Goal: Task Accomplishment & Management: Use online tool/utility

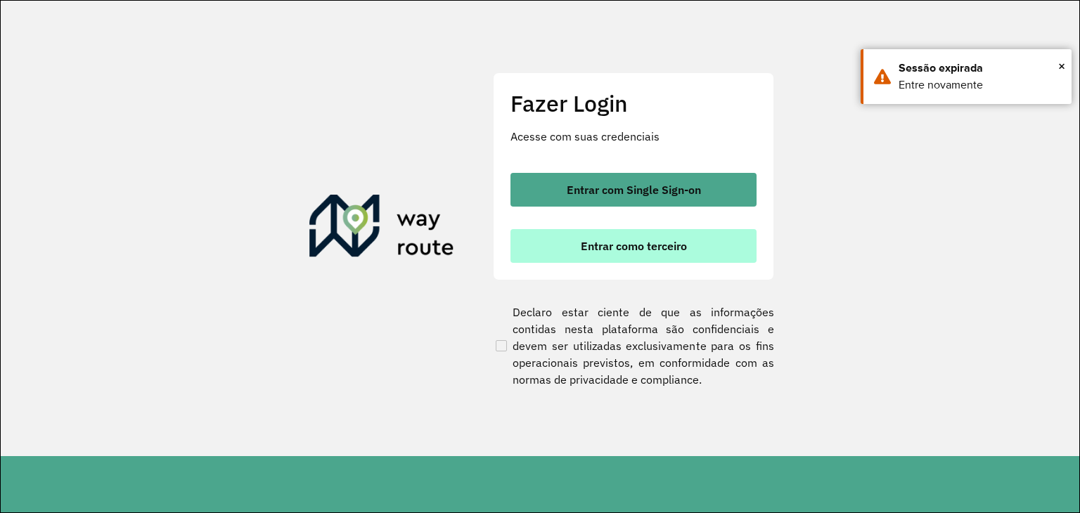
click at [703, 251] on button "Entrar como terceiro" at bounding box center [633, 246] width 246 height 34
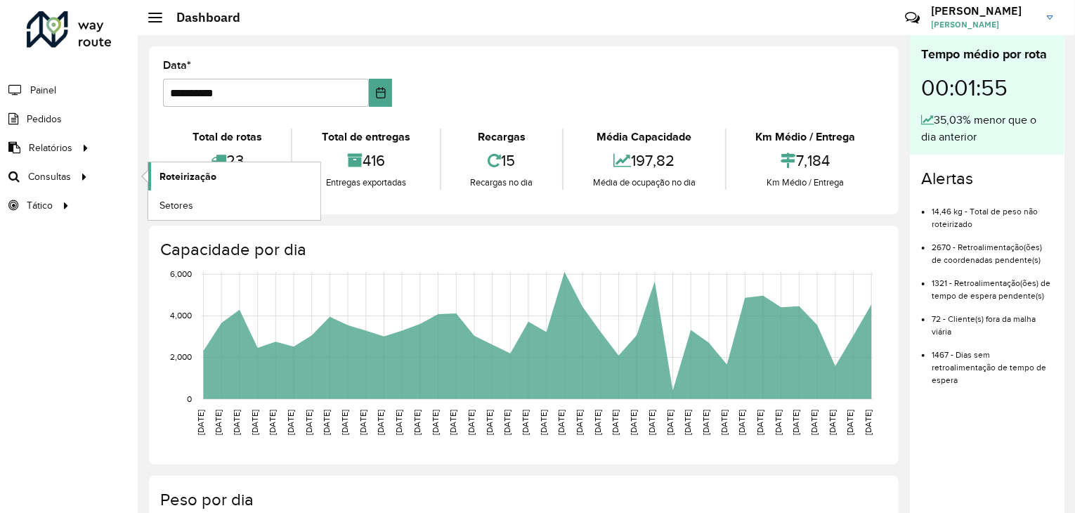
click at [235, 165] on link "Roteirização" at bounding box center [234, 176] width 172 height 28
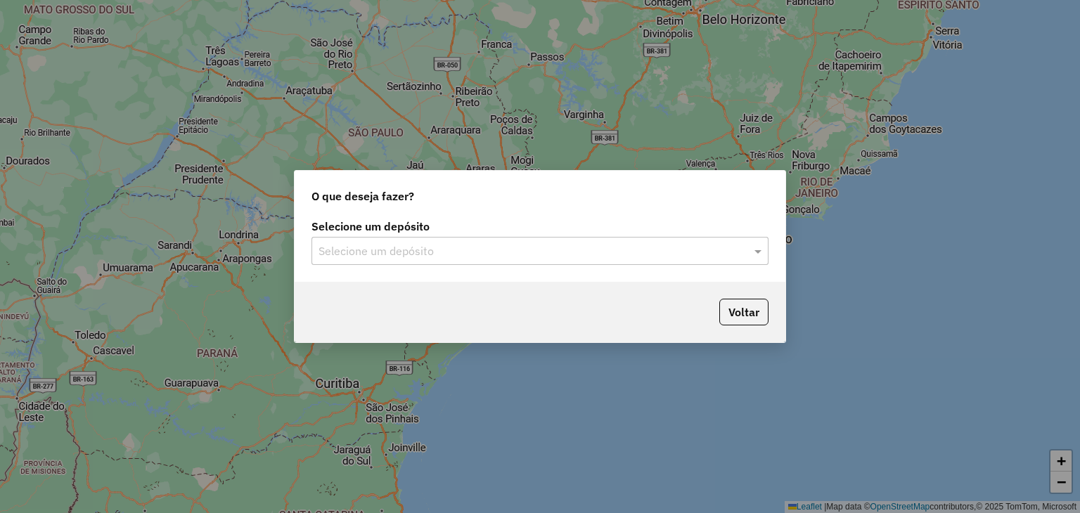
click at [432, 265] on div "Selecione um depósito Selecione um depósito" at bounding box center [540, 249] width 491 height 66
drag, startPoint x: 433, startPoint y: 250, endPoint x: 443, endPoint y: 245, distance: 10.7
click at [443, 245] on input "text" at bounding box center [525, 251] width 415 height 17
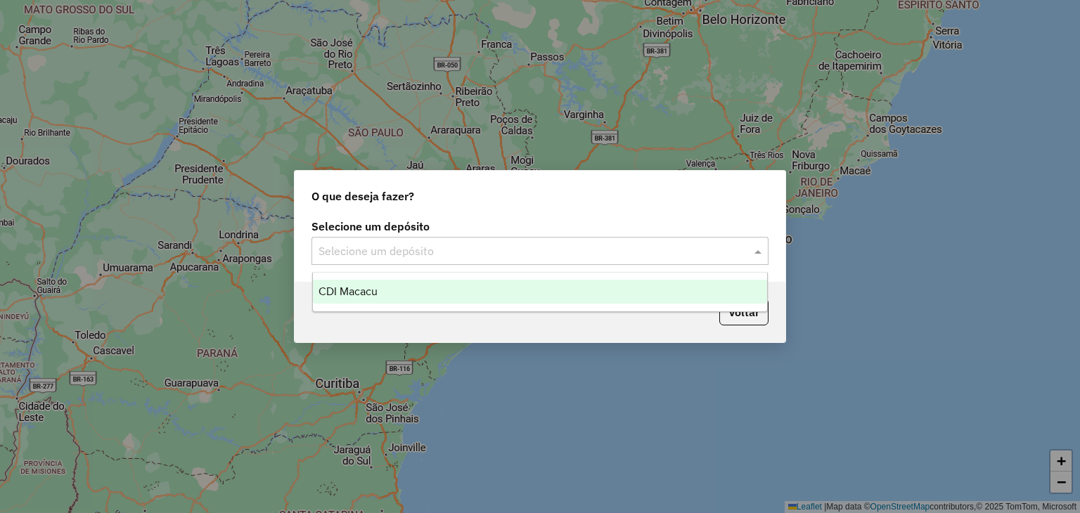
click at [427, 289] on div "CDI Macacu" at bounding box center [540, 292] width 455 height 24
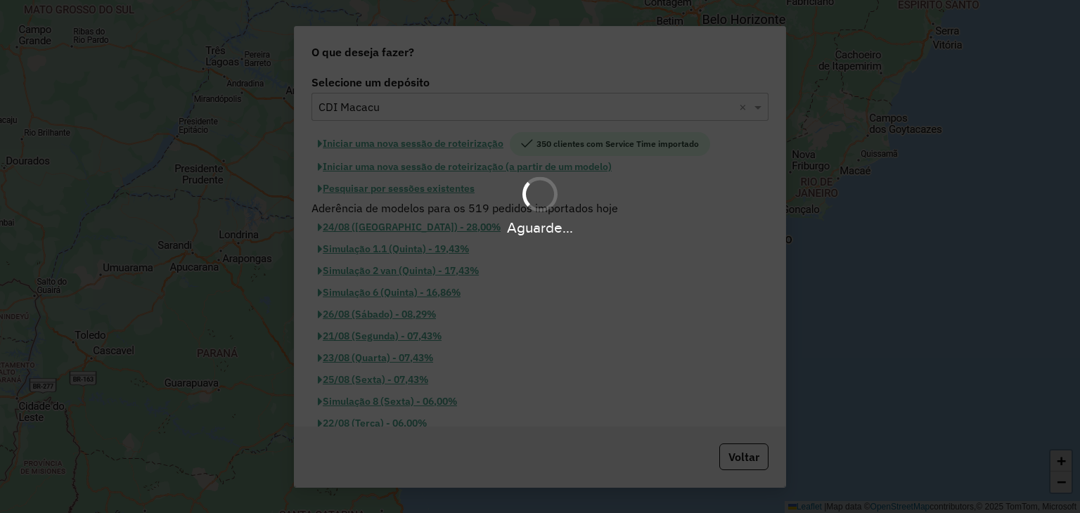
click at [411, 296] on div "Aguarde..." at bounding box center [540, 256] width 1080 height 513
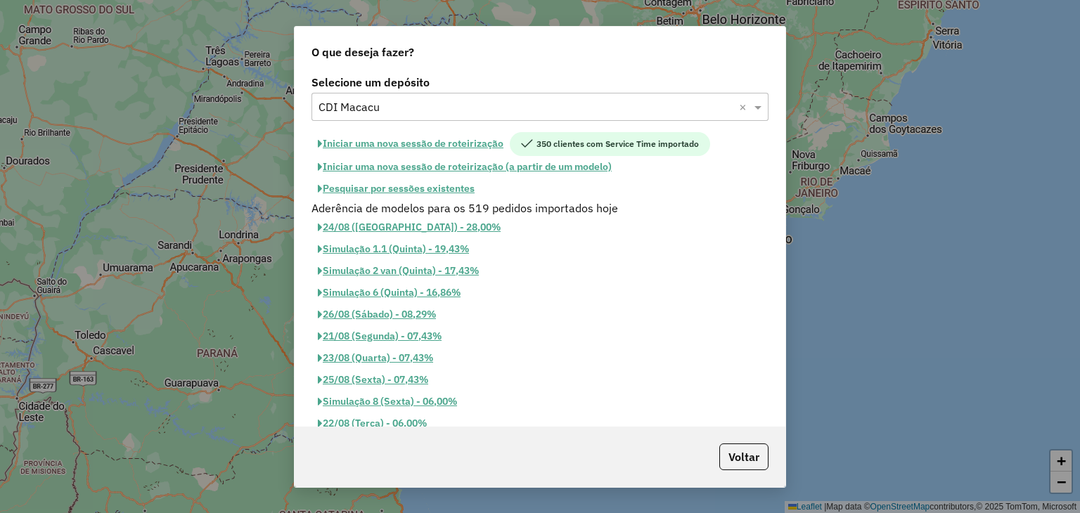
click at [407, 185] on button "Pesquisar por sessões existentes" at bounding box center [395, 189] width 169 height 22
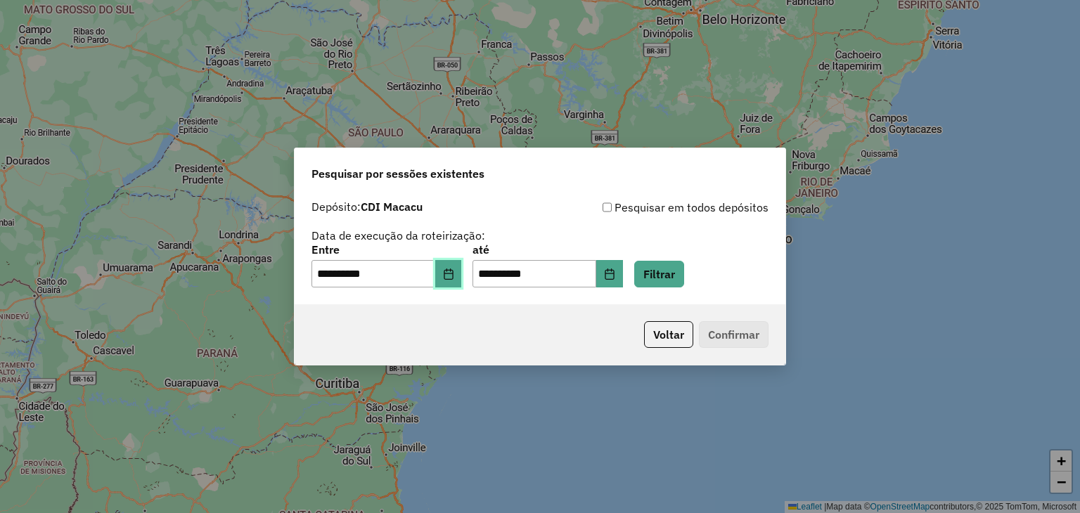
click at [453, 273] on icon "Choose Date" at bounding box center [448, 274] width 9 height 11
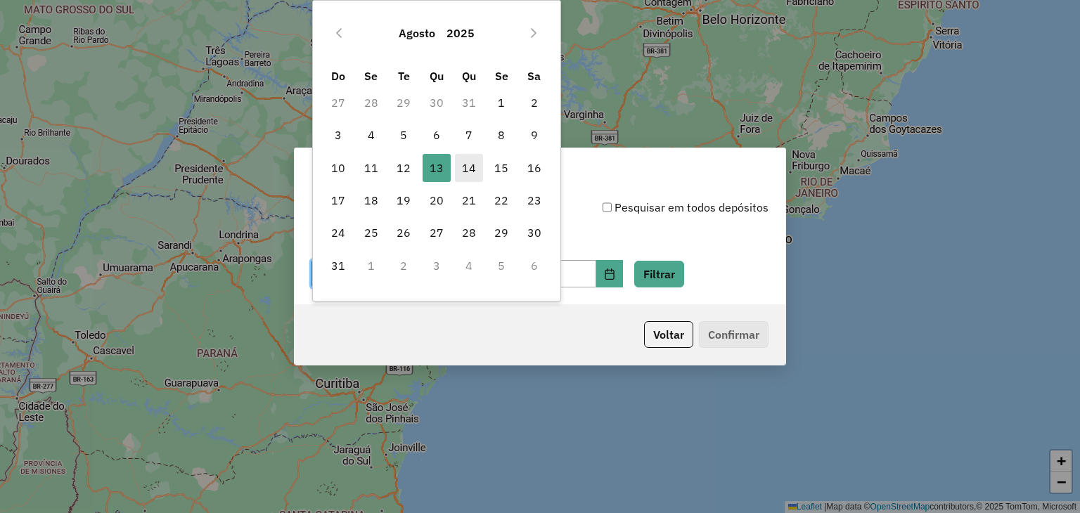
click at [465, 172] on span "14" at bounding box center [469, 168] width 28 height 28
type input "**********"
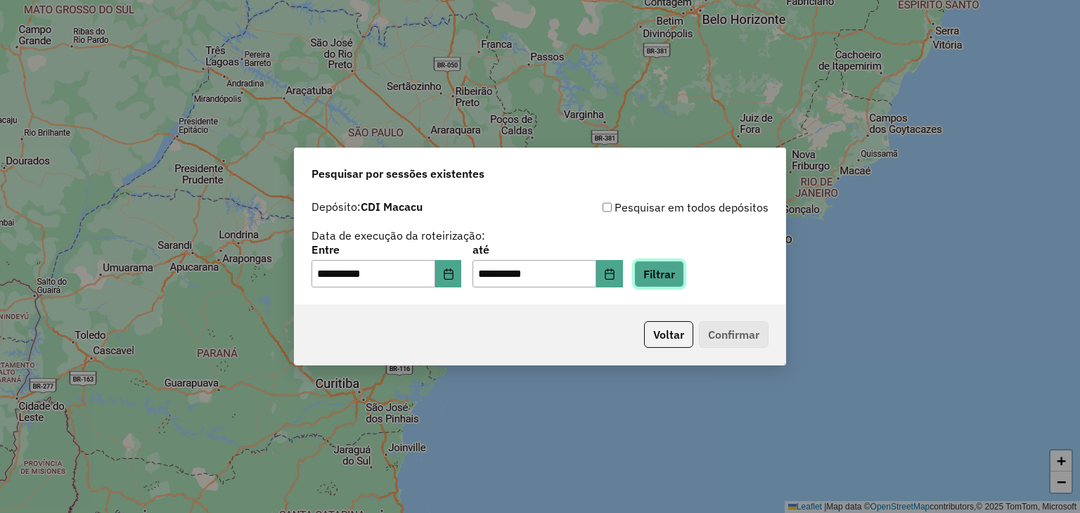
click at [684, 282] on button "Filtrar" at bounding box center [659, 274] width 50 height 27
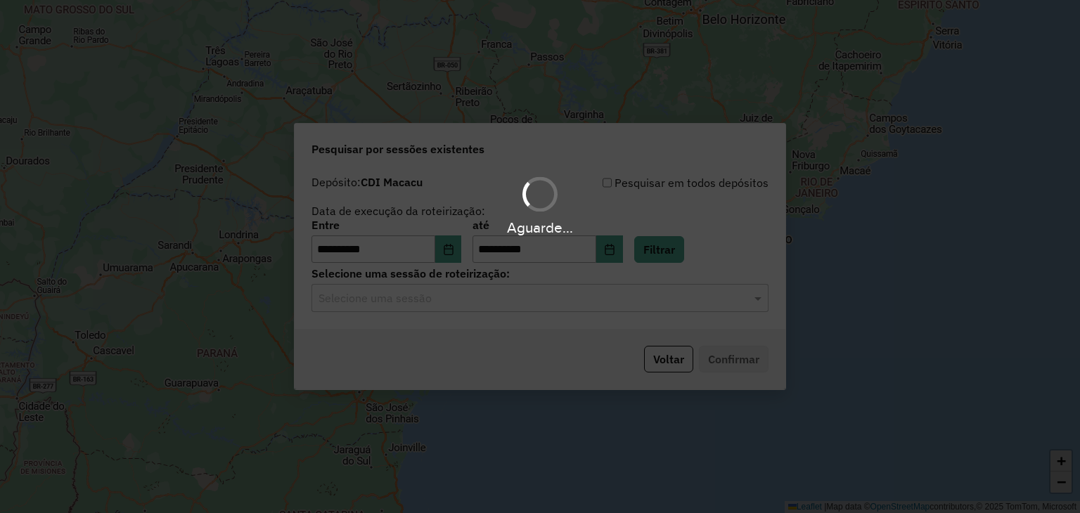
click at [433, 305] on div "Aguarde..." at bounding box center [540, 256] width 1080 height 513
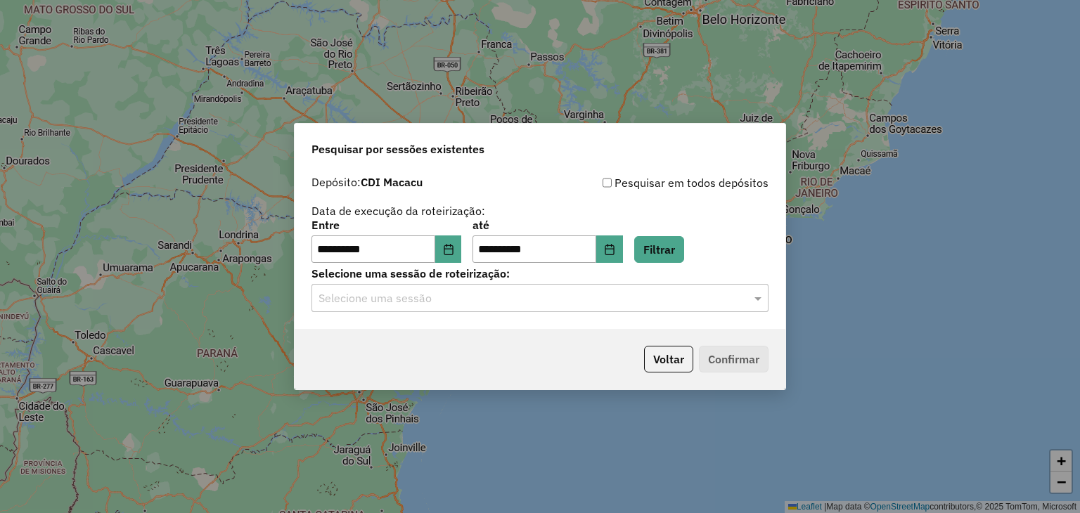
click at [433, 298] on input "text" at bounding box center [525, 298] width 415 height 17
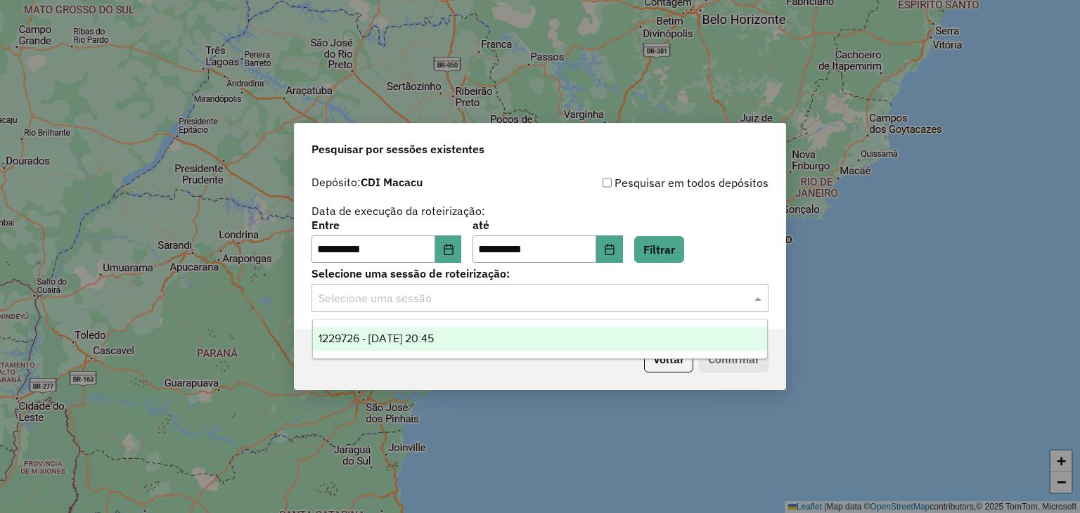
click at [481, 335] on div "1229726 - 14/08/2025 20:45" at bounding box center [540, 339] width 455 height 24
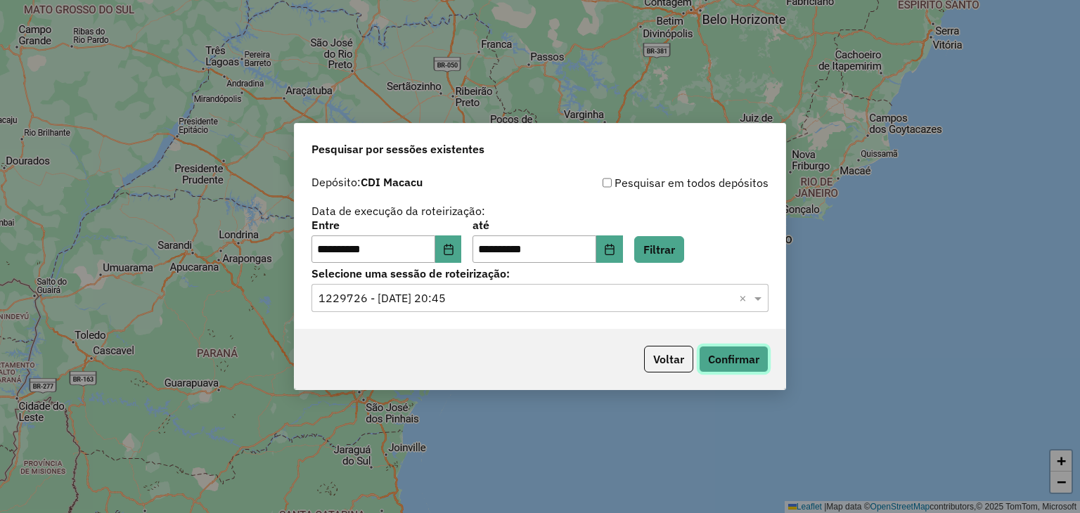
click at [729, 367] on button "Confirmar" at bounding box center [734, 359] width 70 height 27
click at [725, 368] on button "Confirmar" at bounding box center [734, 359] width 70 height 27
click at [735, 366] on button "Confirmar" at bounding box center [734, 359] width 70 height 27
click at [731, 370] on button "Confirmar" at bounding box center [734, 359] width 70 height 27
click at [754, 365] on button "Confirmar" at bounding box center [734, 359] width 70 height 27
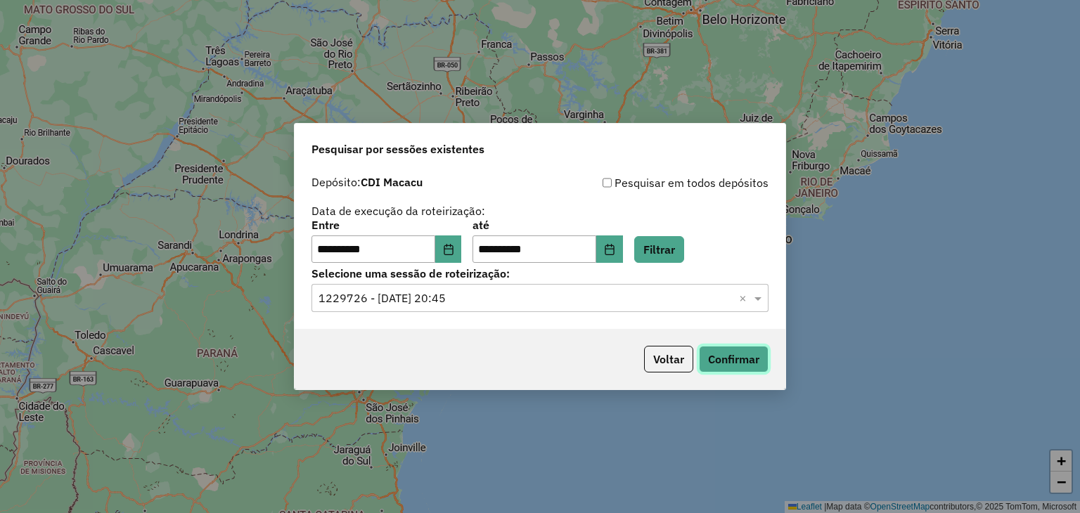
click at [748, 360] on button "Confirmar" at bounding box center [734, 359] width 70 height 27
click at [711, 349] on button "Confirmar" at bounding box center [734, 359] width 70 height 27
click at [749, 361] on button "Confirmar" at bounding box center [734, 359] width 70 height 27
click at [736, 351] on button "Confirmar" at bounding box center [734, 359] width 70 height 27
drag, startPoint x: 700, startPoint y: 245, endPoint x: 697, endPoint y: 259, distance: 15.2
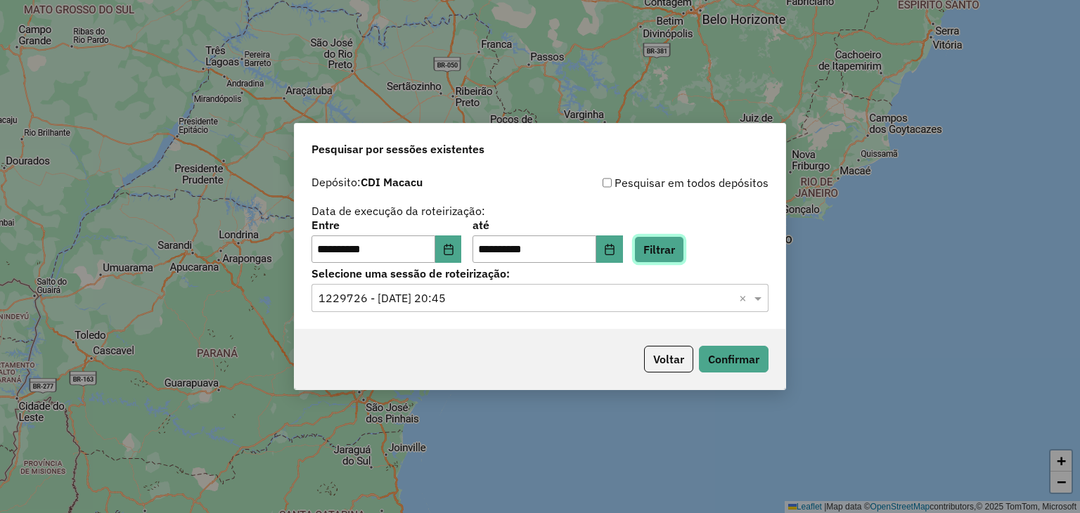
click at [684, 246] on button "Filtrar" at bounding box center [659, 249] width 50 height 27
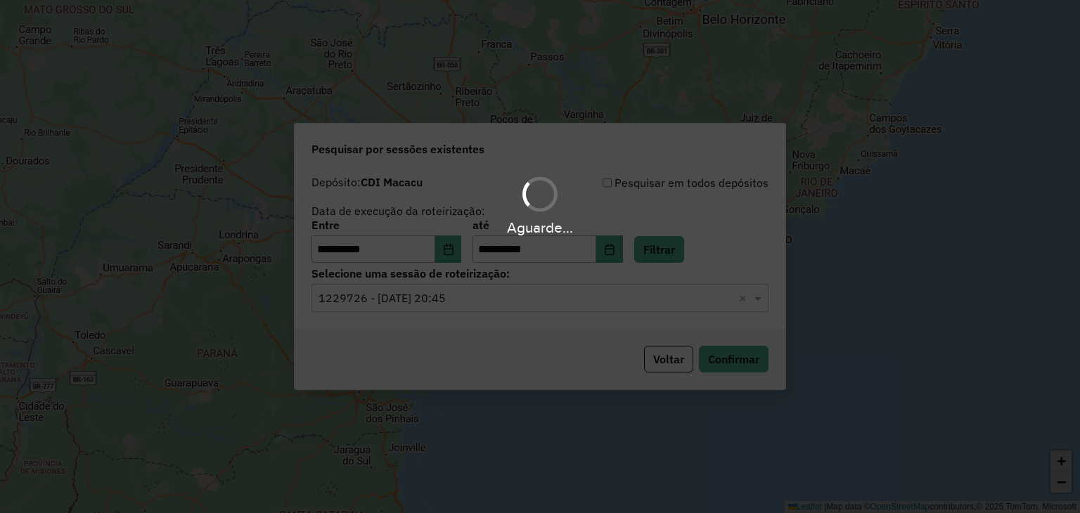
click at [449, 309] on hb-app "**********" at bounding box center [540, 256] width 1080 height 513
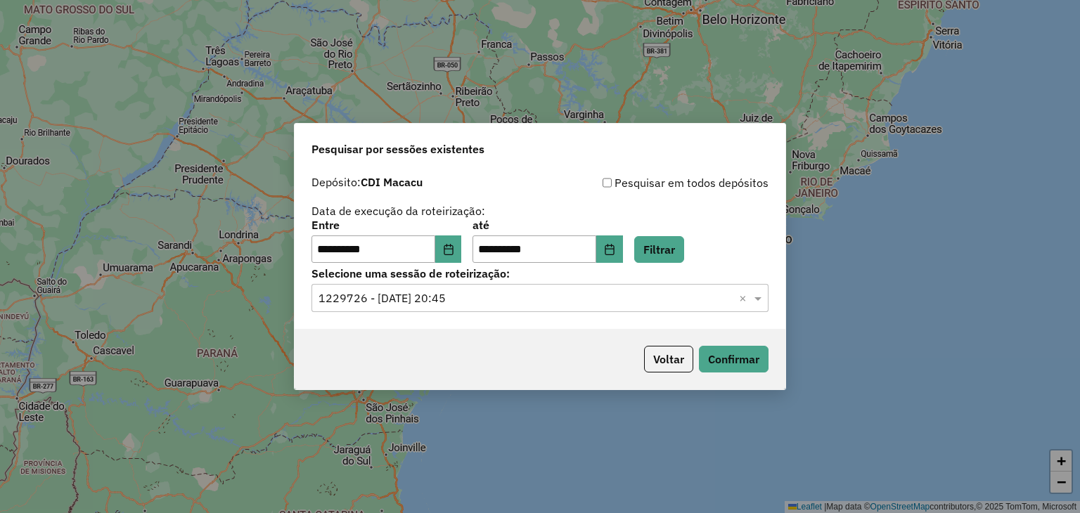
click at [463, 301] on input "text" at bounding box center [525, 298] width 415 height 17
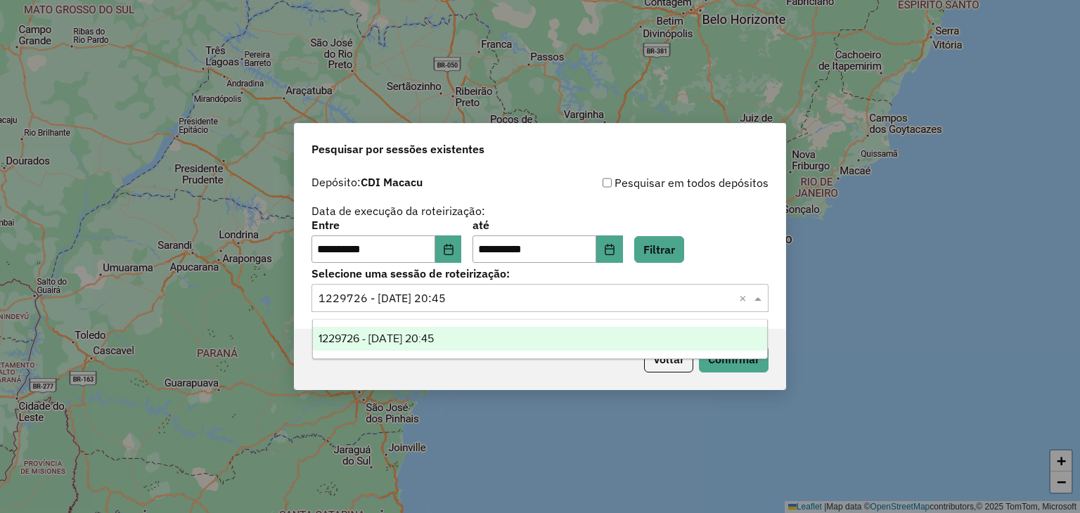
click at [463, 301] on input "text" at bounding box center [525, 298] width 415 height 17
click at [745, 374] on div "Voltar Confirmar" at bounding box center [540, 359] width 491 height 60
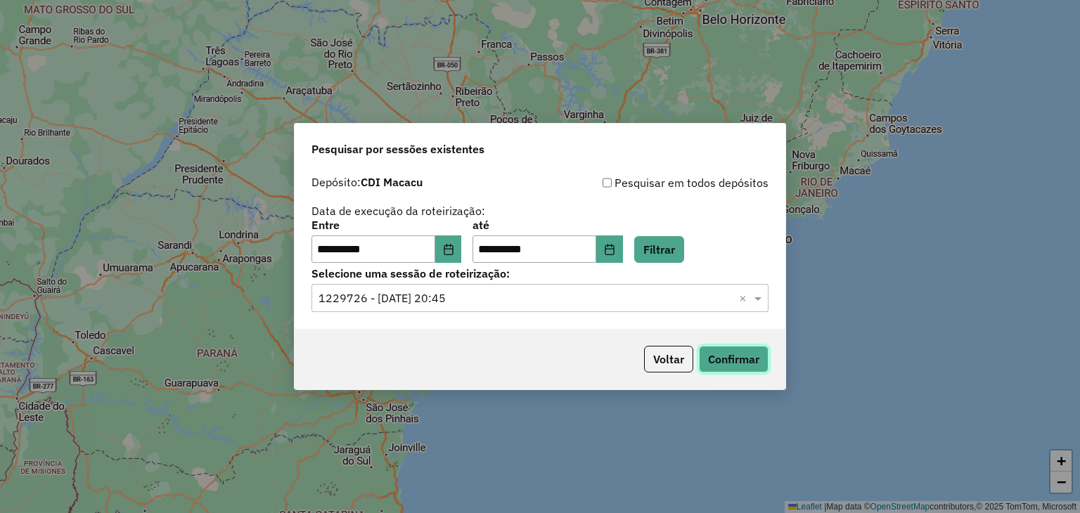
click at [744, 371] on button "Confirmar" at bounding box center [734, 359] width 70 height 27
click at [751, 358] on button "Confirmar" at bounding box center [734, 359] width 70 height 27
click at [739, 357] on button "Confirmar" at bounding box center [734, 359] width 70 height 27
click at [737, 357] on button "Confirmar" at bounding box center [734, 359] width 70 height 27
click at [738, 353] on button "Confirmar" at bounding box center [734, 359] width 70 height 27
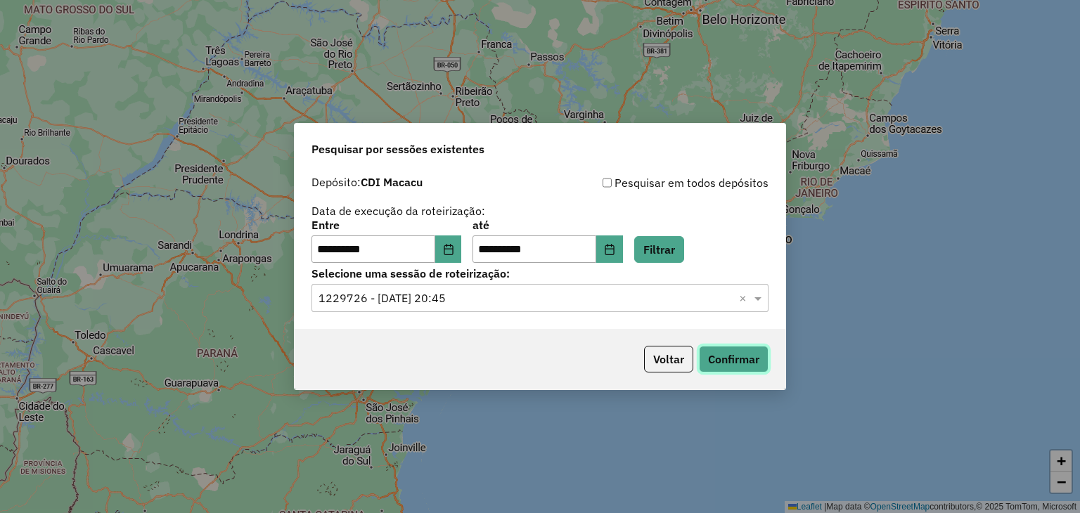
click at [713, 369] on button "Confirmar" at bounding box center [734, 359] width 70 height 27
click at [712, 366] on button "Confirmar" at bounding box center [734, 359] width 70 height 27
click at [1079, 136] on div "**********" at bounding box center [540, 256] width 1080 height 513
click at [739, 369] on button "Confirmar" at bounding box center [734, 359] width 70 height 27
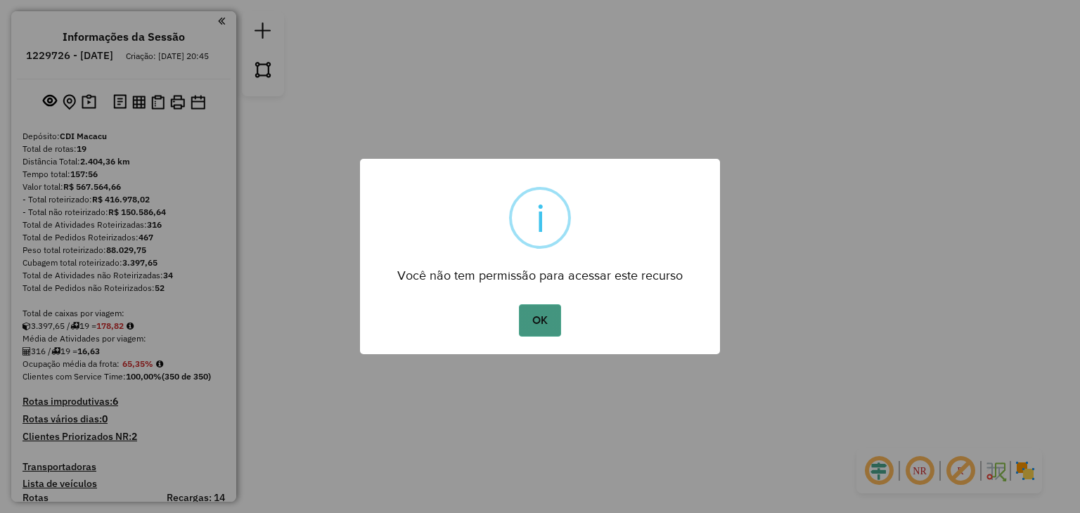
click at [543, 321] on button "OK" at bounding box center [539, 320] width 41 height 32
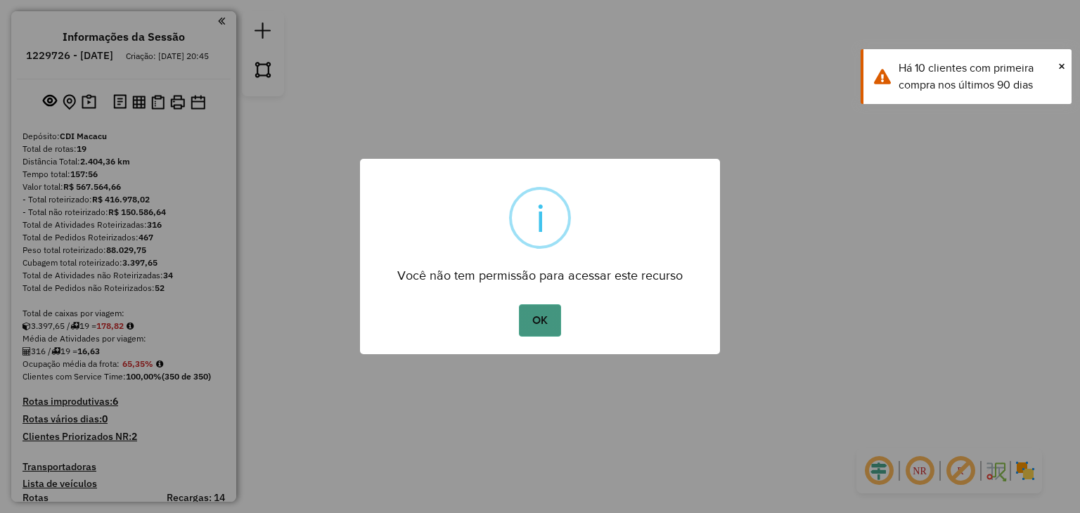
click at [542, 320] on button "OK" at bounding box center [539, 320] width 41 height 32
click at [541, 328] on button "OK" at bounding box center [539, 320] width 41 height 32
click at [530, 323] on button "OK" at bounding box center [539, 320] width 41 height 32
click at [1059, 72] on span "×" at bounding box center [1061, 65] width 7 height 15
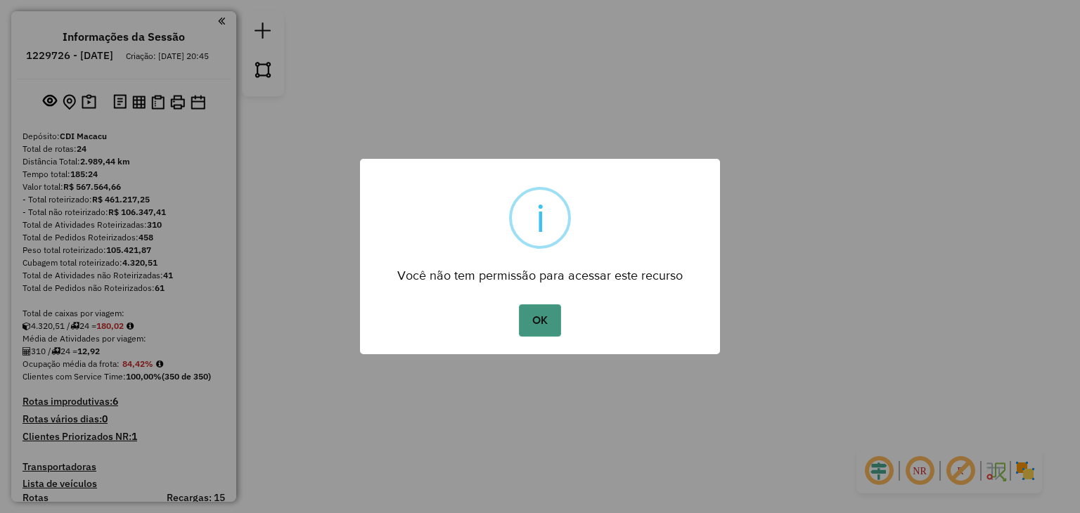
click at [542, 310] on button "OK" at bounding box center [539, 320] width 41 height 32
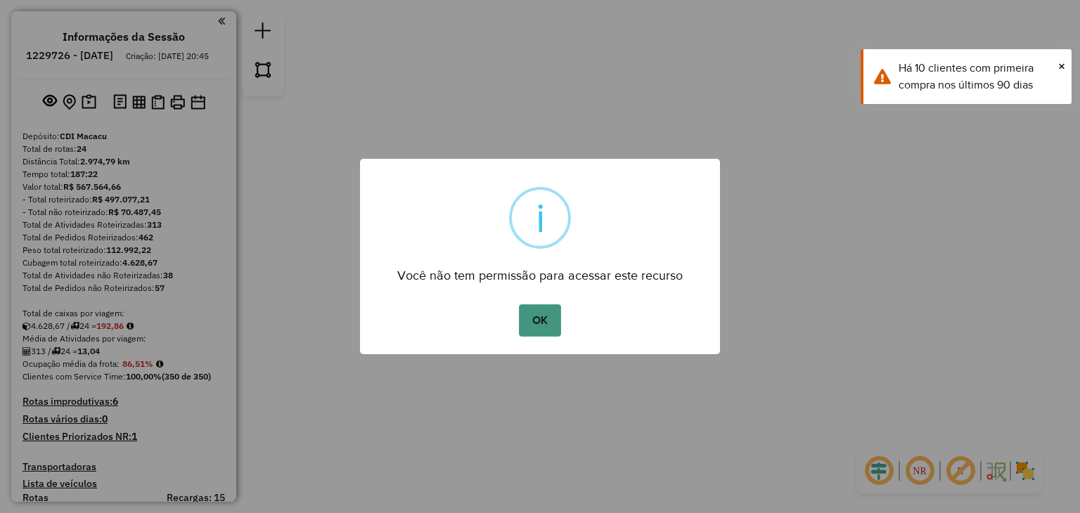
click at [556, 313] on button "OK" at bounding box center [539, 320] width 41 height 32
click at [540, 318] on button "OK" at bounding box center [539, 320] width 41 height 32
click at [519, 309] on button "OK" at bounding box center [539, 320] width 41 height 32
click at [531, 324] on button "OK" at bounding box center [539, 320] width 41 height 32
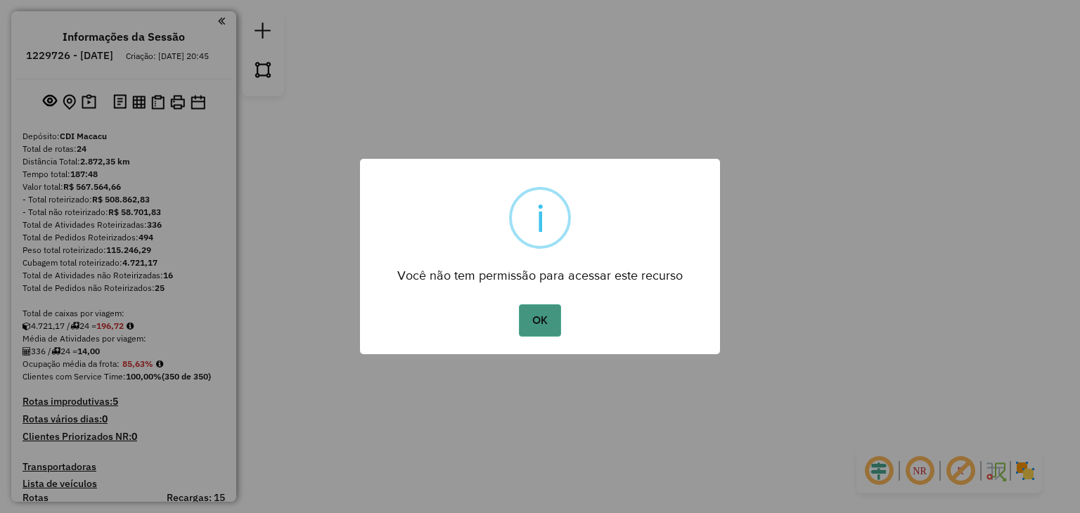
click at [534, 321] on button "OK" at bounding box center [539, 320] width 41 height 32
click at [531, 317] on button "OK" at bounding box center [539, 320] width 41 height 32
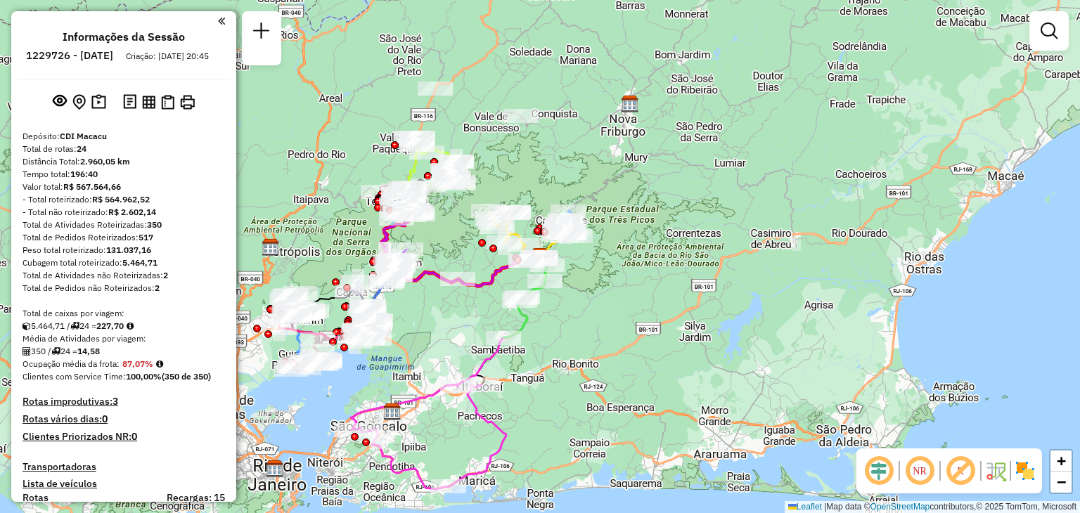
drag, startPoint x: 463, startPoint y: 463, endPoint x: 510, endPoint y: 438, distance: 53.5
click at [510, 438] on div "Janela de atendimento Grade de atendimento Capacidade Transportadoras Veículos …" at bounding box center [540, 256] width 1080 height 513
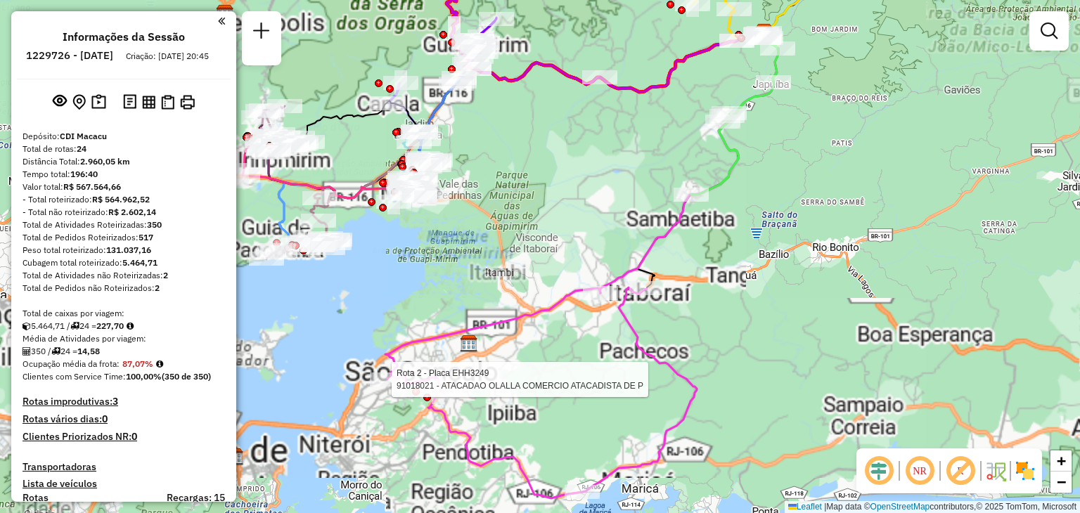
select select "**********"
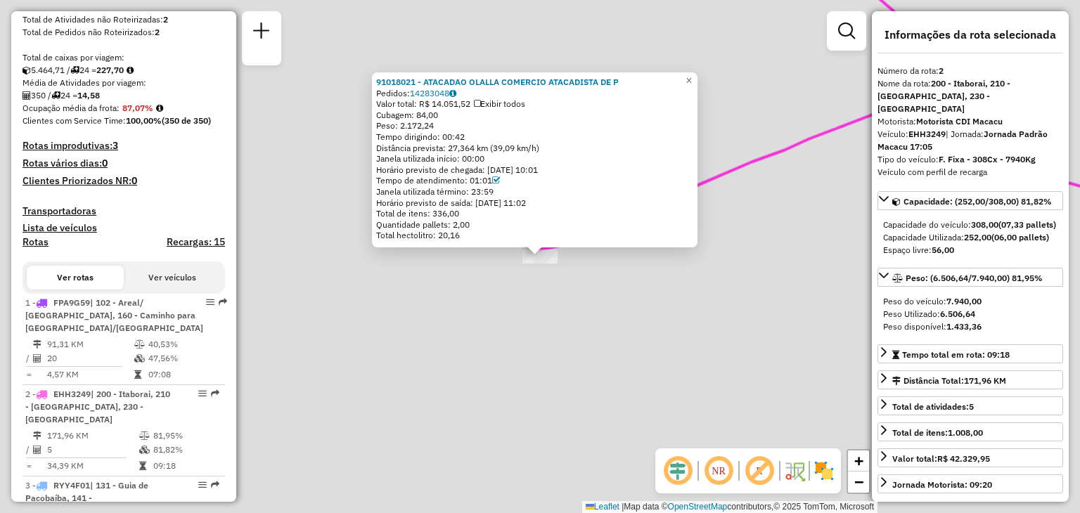
scroll to position [641, 0]
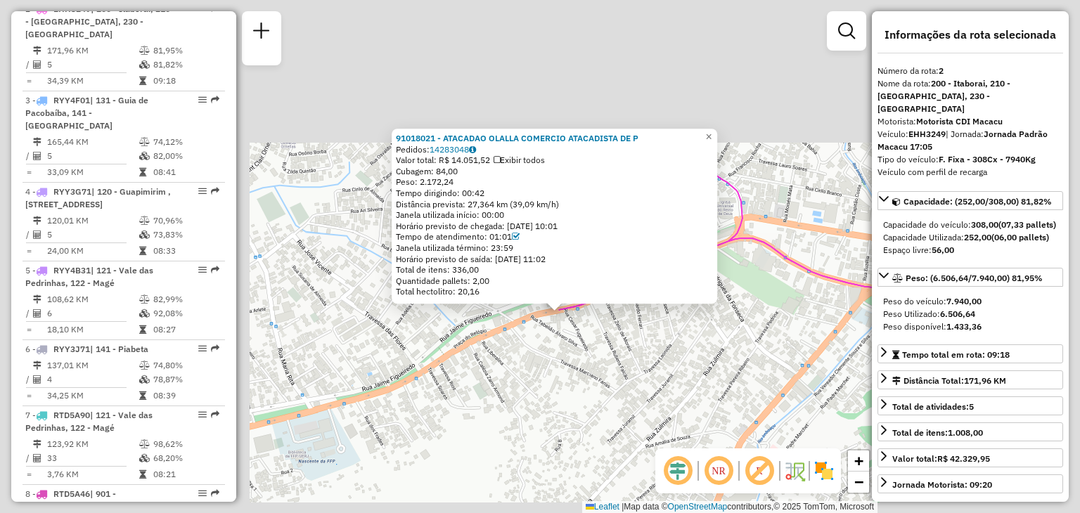
click at [694, 369] on div "91018021 - ATACADAO OLALLA COMERCIO ATACADISTA DE P Pedidos: 14283048 Valor tot…" at bounding box center [540, 256] width 1080 height 513
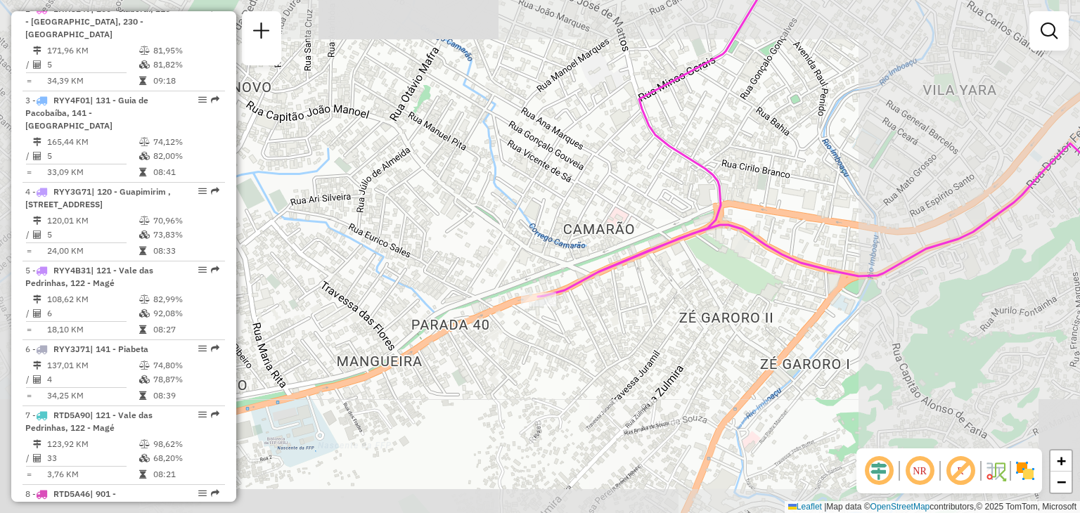
drag, startPoint x: 720, startPoint y: 394, endPoint x: 526, endPoint y: 274, distance: 228.2
click at [600, 321] on div "Janela de atendimento Grade de atendimento Capacidade Transportadoras Veículos …" at bounding box center [540, 256] width 1080 height 513
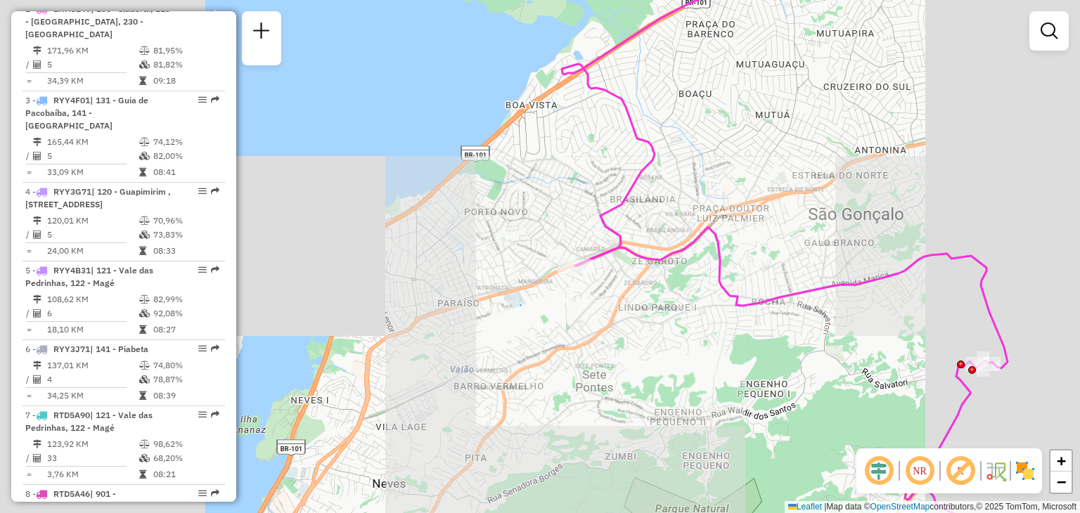
drag, startPoint x: 899, startPoint y: 326, endPoint x: 650, endPoint y: 299, distance: 250.3
click at [652, 300] on div "Janela de atendimento Grade de atendimento Capacidade Transportadoras Veículos …" at bounding box center [540, 256] width 1080 height 513
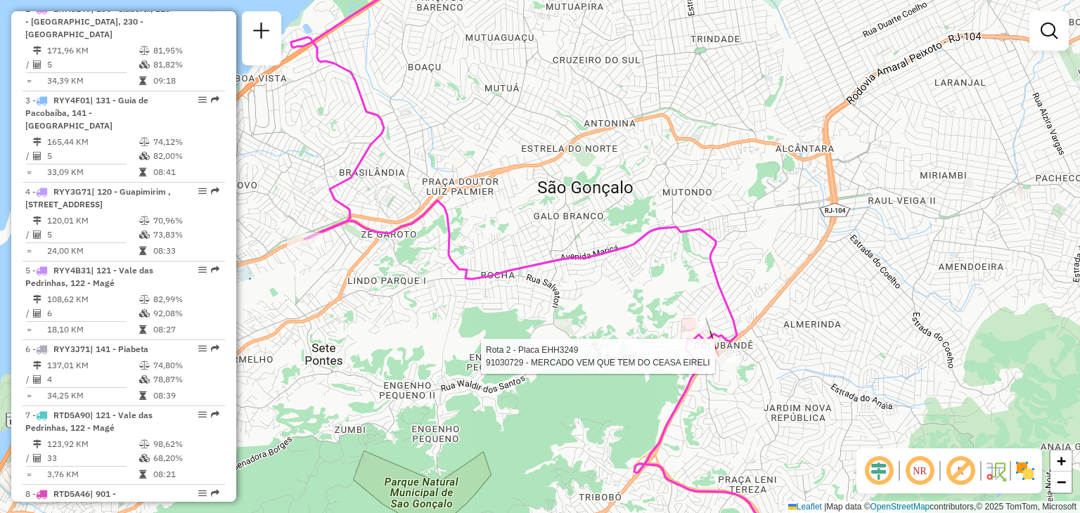
select select "**********"
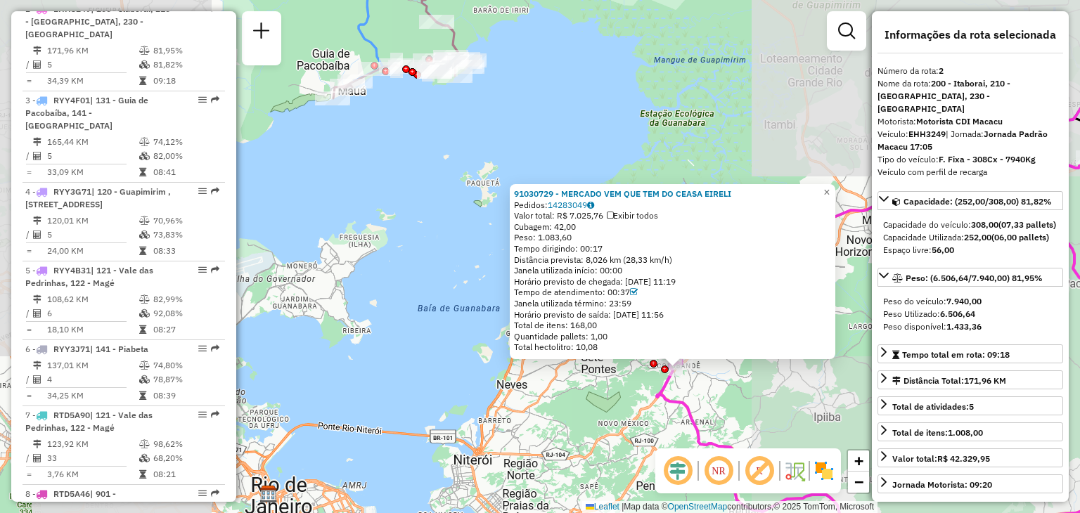
click at [777, 417] on div "91030729 - MERCADO VEM QUE TEM DO CEASA EIRELI Pedidos: 14283049 Valor total: R…" at bounding box center [540, 256] width 1080 height 513
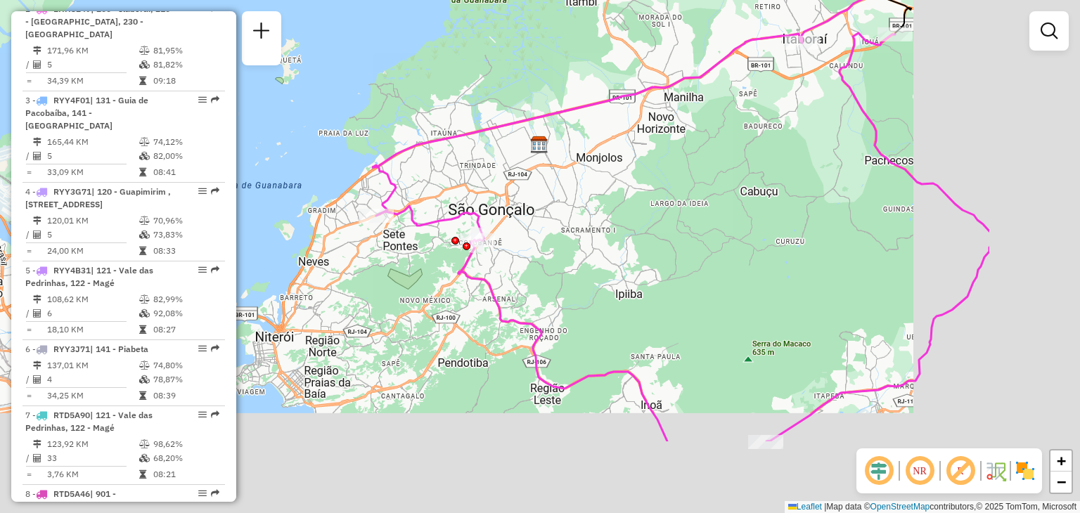
drag, startPoint x: 791, startPoint y: 418, endPoint x: 529, endPoint y: 253, distance: 309.3
click at [529, 253] on div "Janela de atendimento Grade de atendimento Capacidade Transportadoras Veículos …" at bounding box center [540, 256] width 1080 height 513
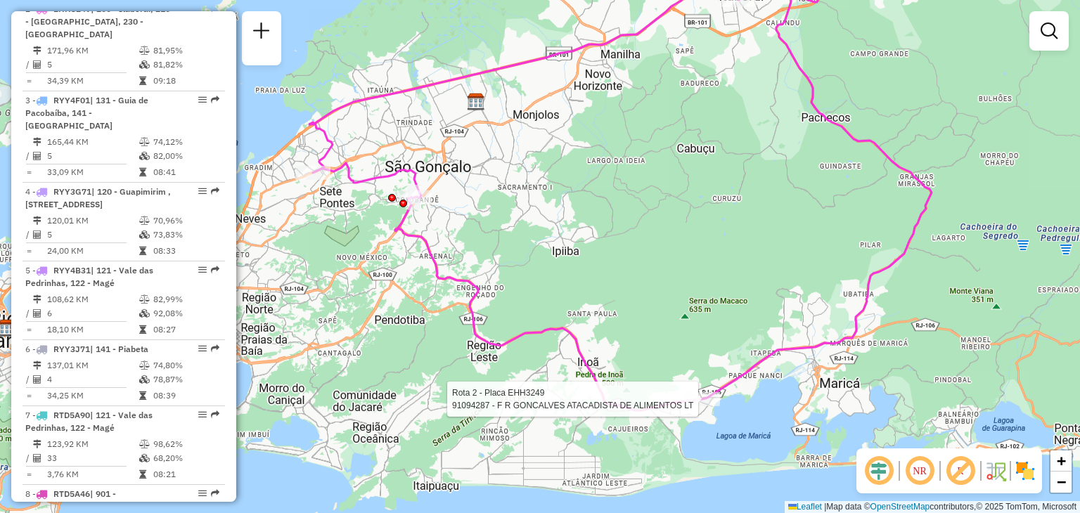
click at [701, 406] on div at bounding box center [702, 399] width 35 height 14
select select "**********"
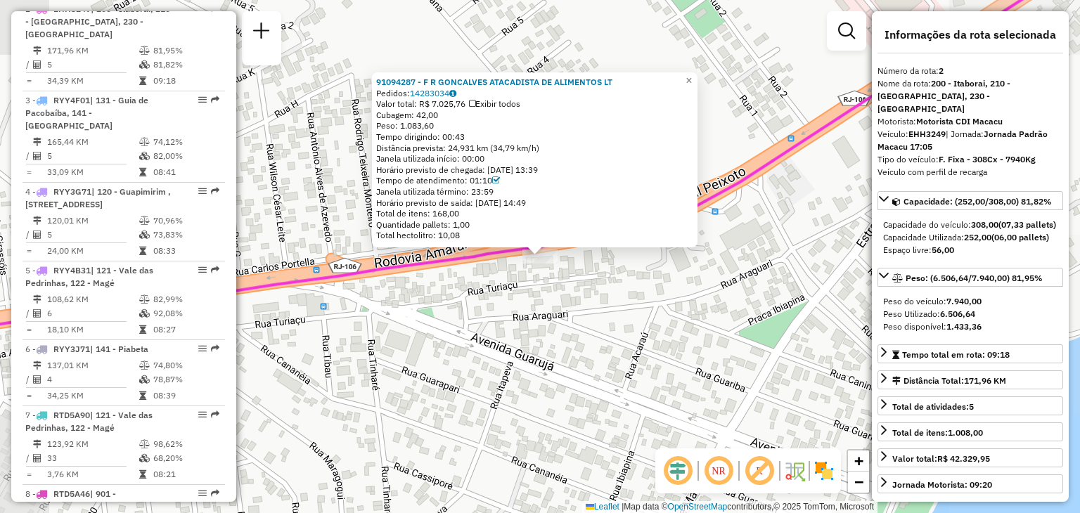
click at [665, 358] on div "91094287 - F R GONCALVES ATACADISTA DE ALIMENTOS LT Pedidos: 14283034 Valor tot…" at bounding box center [540, 256] width 1080 height 513
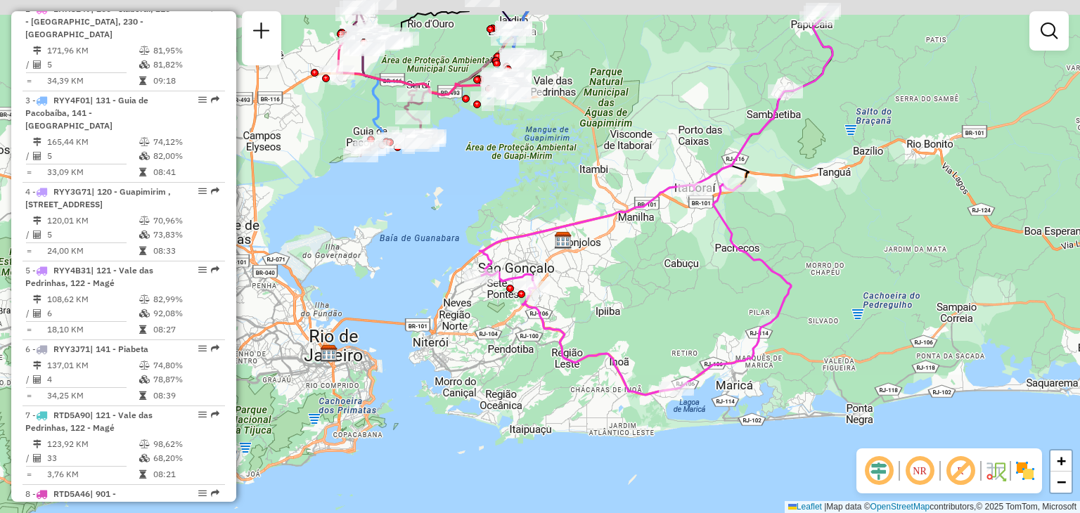
drag, startPoint x: 865, startPoint y: 130, endPoint x: 810, endPoint y: 193, distance: 83.6
click at [810, 193] on div "Janela de atendimento Grade de atendimento Capacidade Transportadoras Veículos …" at bounding box center [540, 256] width 1080 height 513
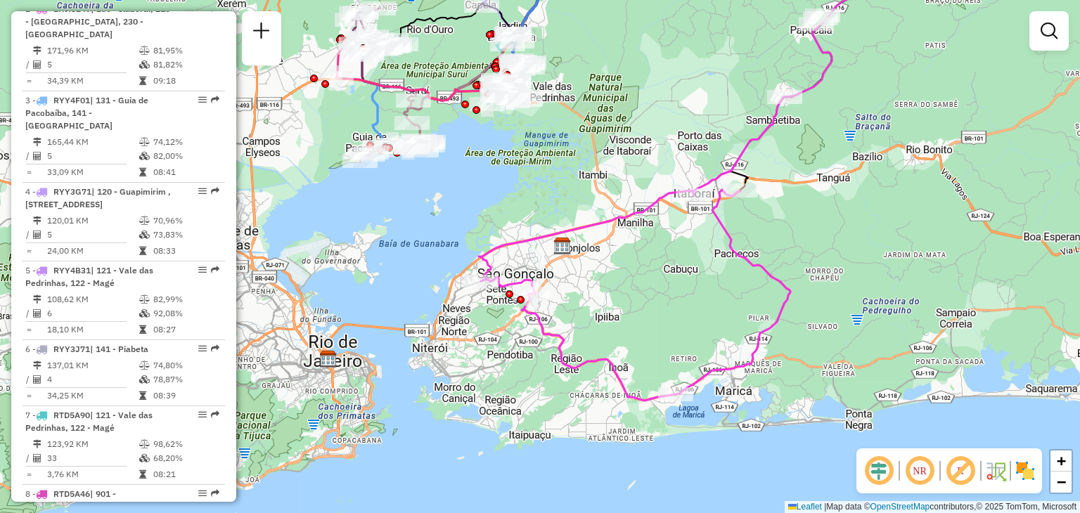
drag, startPoint x: 690, startPoint y: 133, endPoint x: 668, endPoint y: 220, distance: 89.8
click at [668, 220] on div "Janela de atendimento Grade de atendimento Capacidade Transportadoras Veículos …" at bounding box center [540, 256] width 1080 height 513
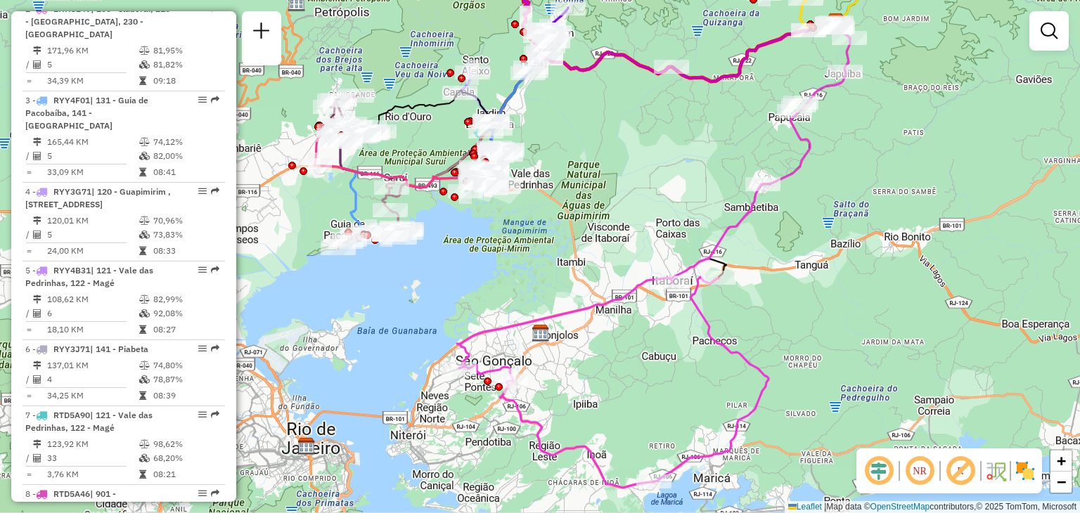
drag, startPoint x: 731, startPoint y: 104, endPoint x: 675, endPoint y: 198, distance: 109.1
click at [675, 198] on div "Janela de atendimento Grade de atendimento Capacidade Transportadoras Veículos …" at bounding box center [540, 256] width 1080 height 513
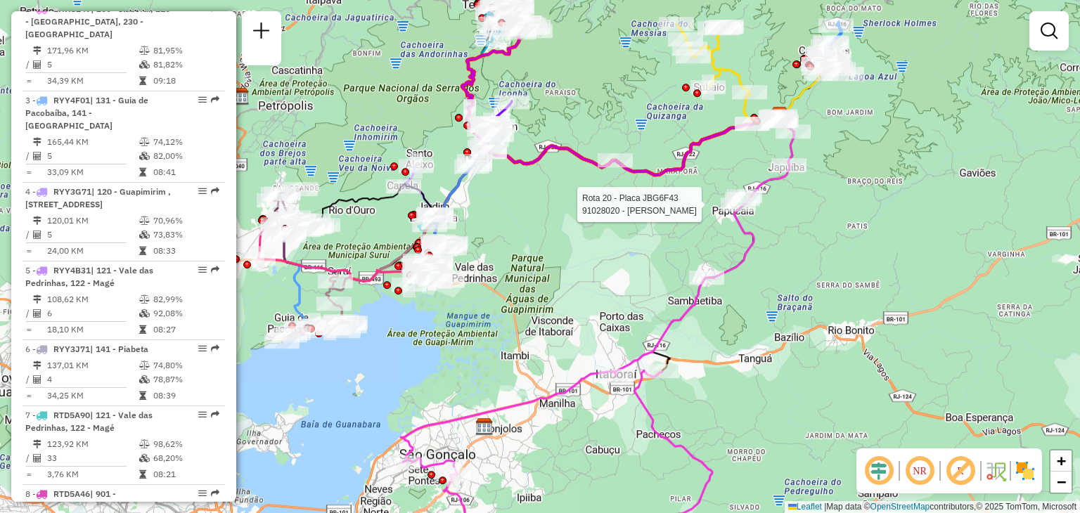
select select "**********"
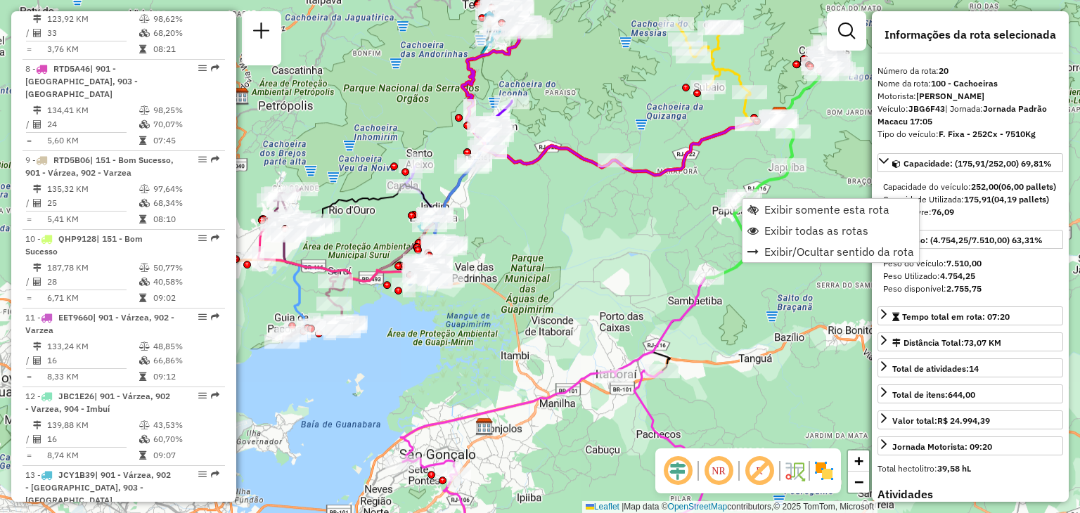
scroll to position [2057, 0]
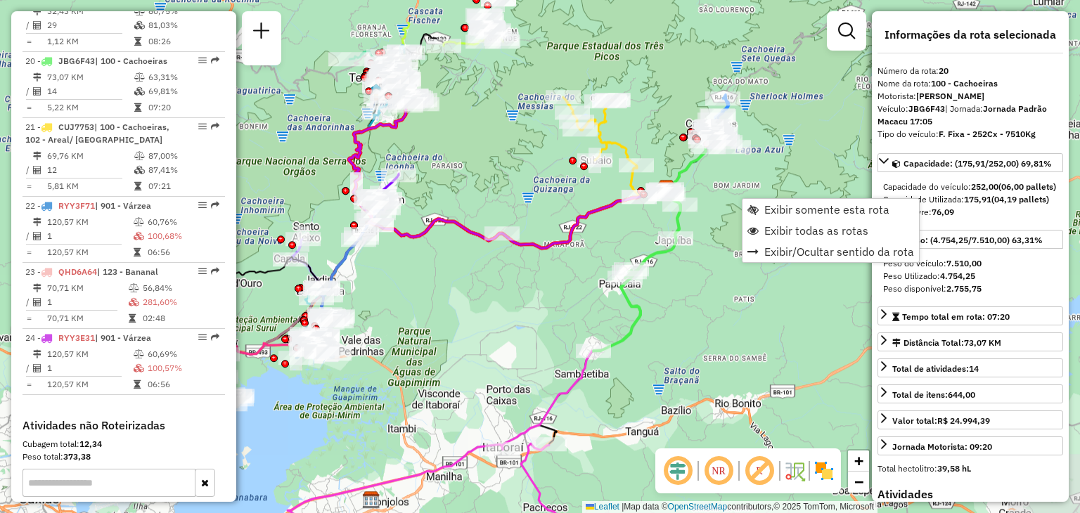
drag, startPoint x: 728, startPoint y: 164, endPoint x: 614, endPoint y: 238, distance: 134.7
click at [614, 238] on div "Janela de atendimento Grade de atendimento Capacidade Transportadoras Veículos …" at bounding box center [540, 256] width 1080 height 513
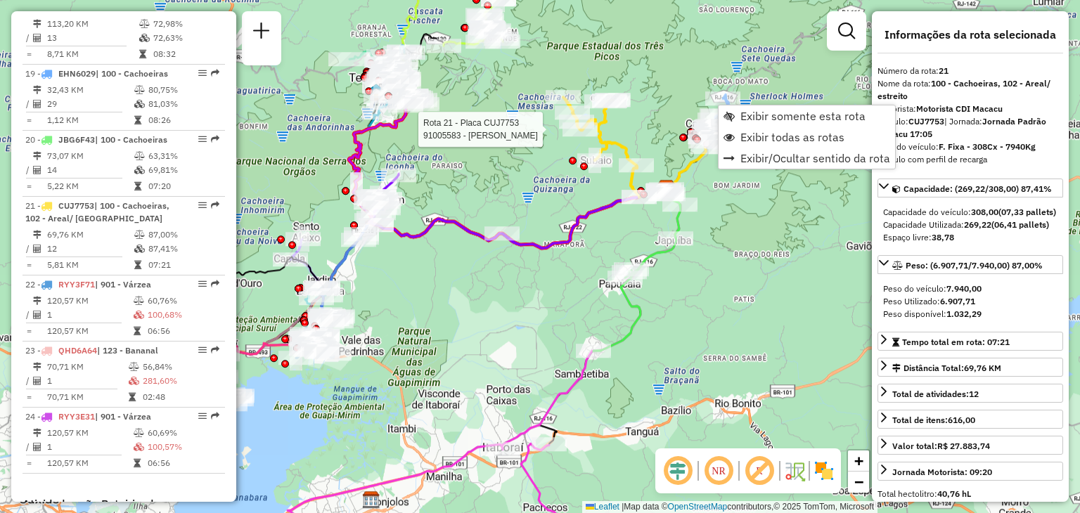
scroll to position [2123, 0]
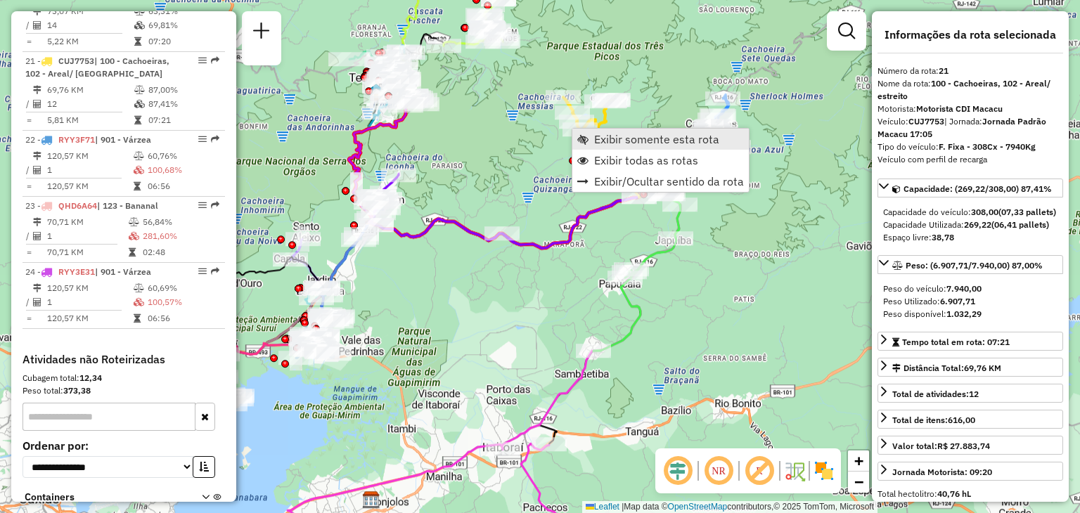
click at [607, 135] on span "Exibir somente esta rota" at bounding box center [656, 139] width 125 height 11
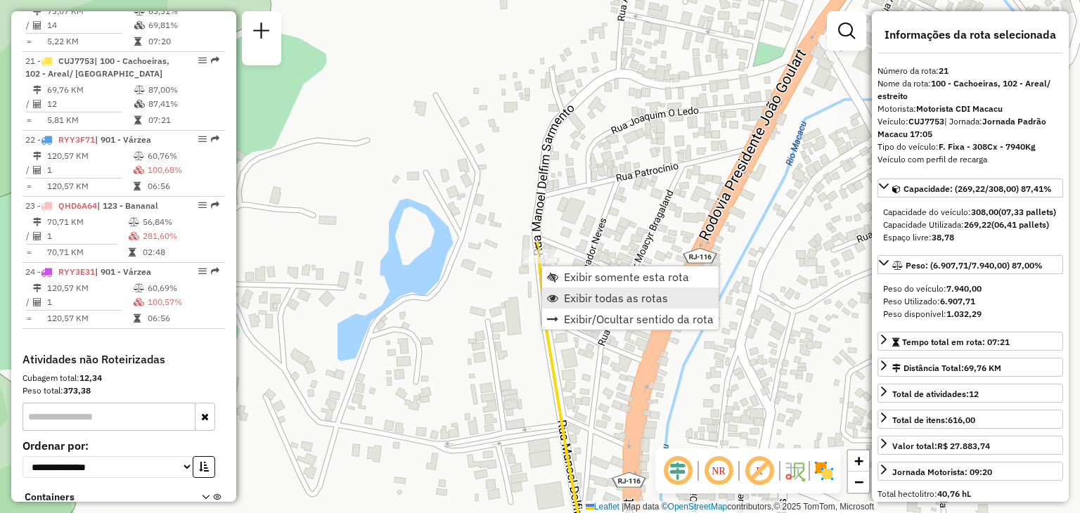
click at [560, 290] on link "Exibir todas as rotas" at bounding box center [630, 297] width 176 height 21
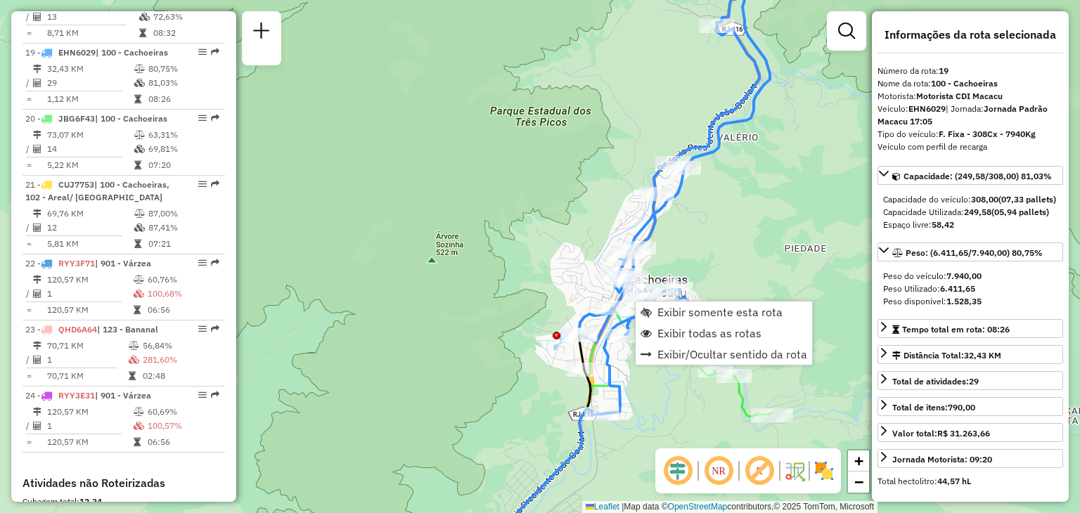
scroll to position [1978, 0]
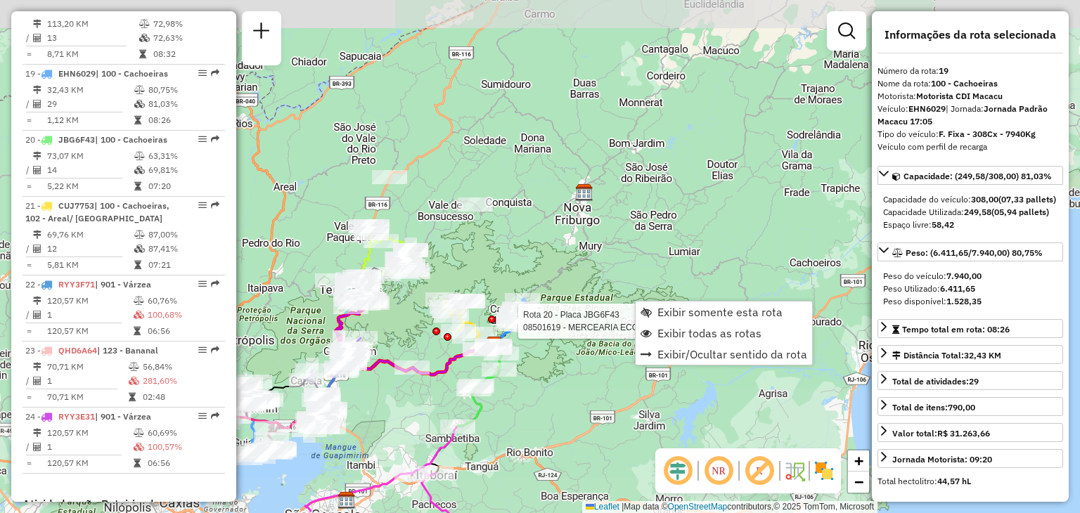
click at [545, 263] on div "Rota 21 - Placa CUJ7753 91046771 - BAR CABRAL Rota 20 - Placa JBG6F43 08501619 …" at bounding box center [540, 256] width 1080 height 513
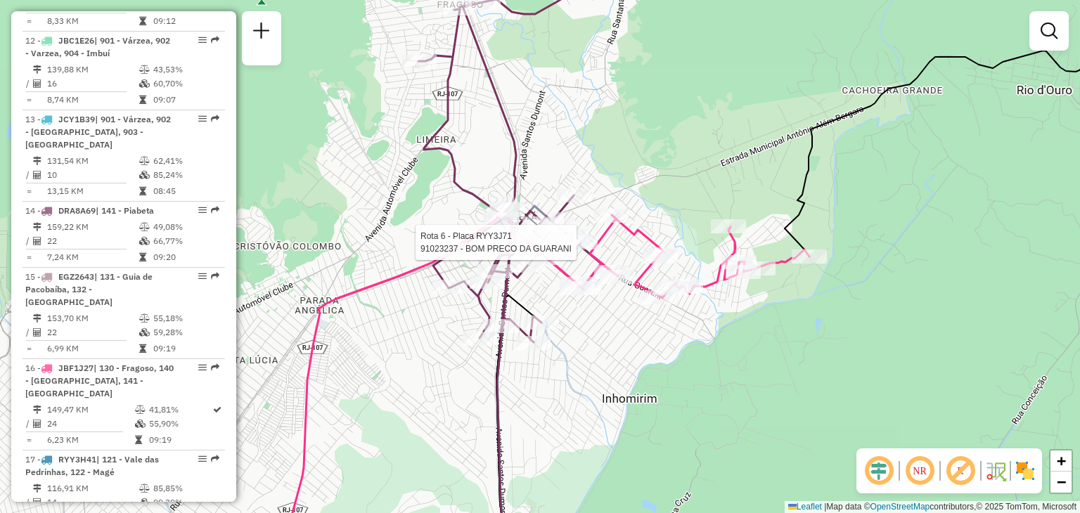
select select "**********"
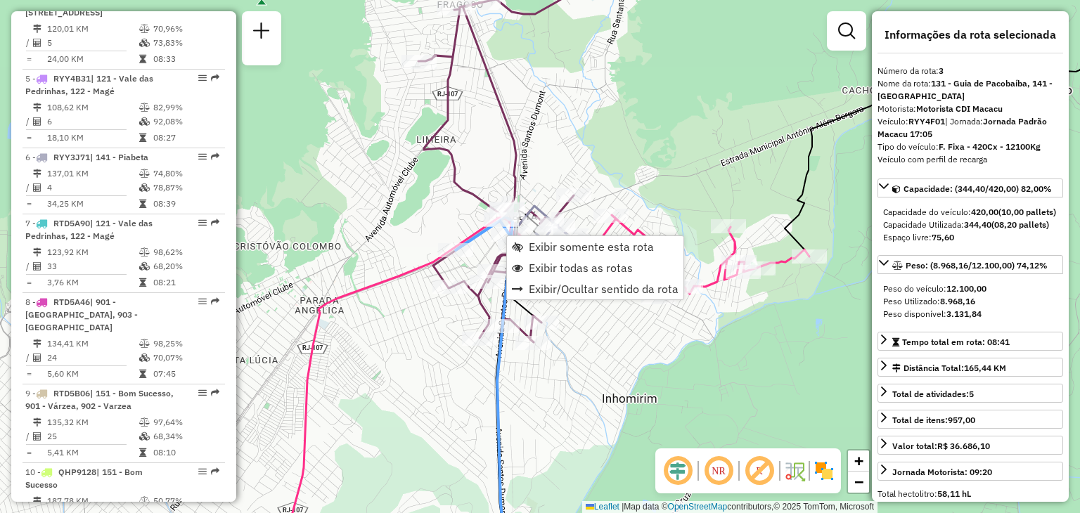
scroll to position [720, 0]
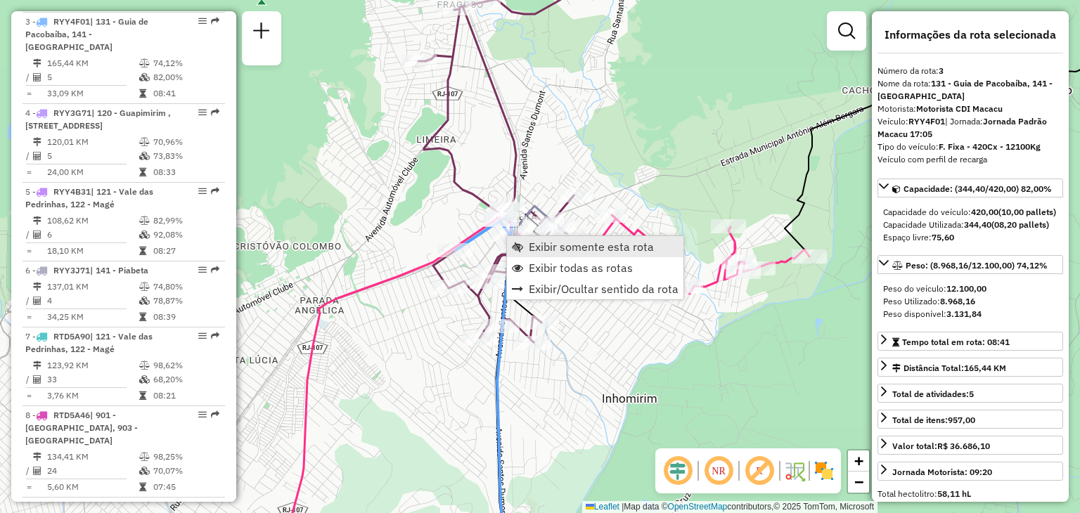
click at [555, 243] on span "Exibir somente esta rota" at bounding box center [591, 246] width 125 height 11
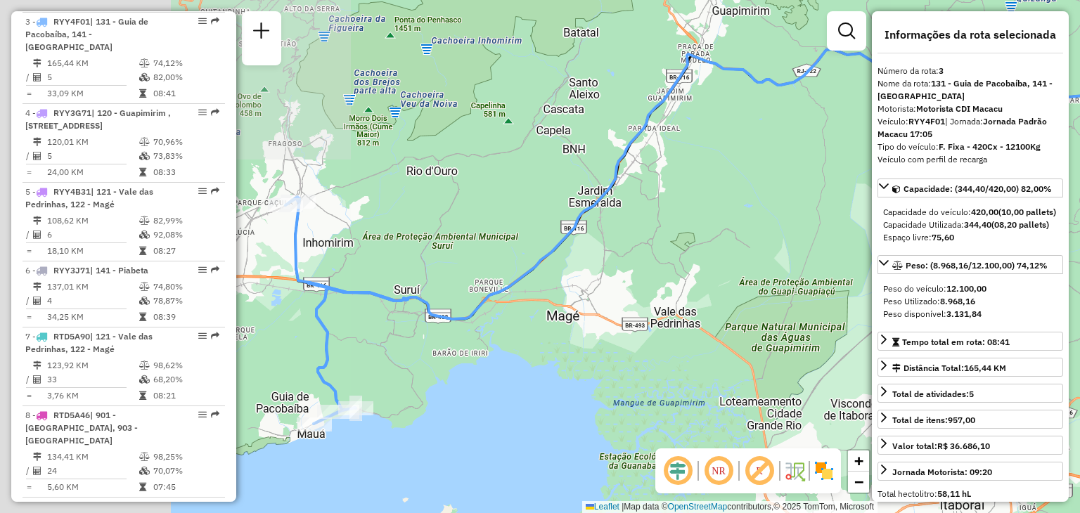
drag, startPoint x: 517, startPoint y: 329, endPoint x: 667, endPoint y: 303, distance: 152.7
click at [734, 285] on div "Janela de atendimento Grade de atendimento Capacidade Transportadoras Veículos …" at bounding box center [540, 256] width 1080 height 513
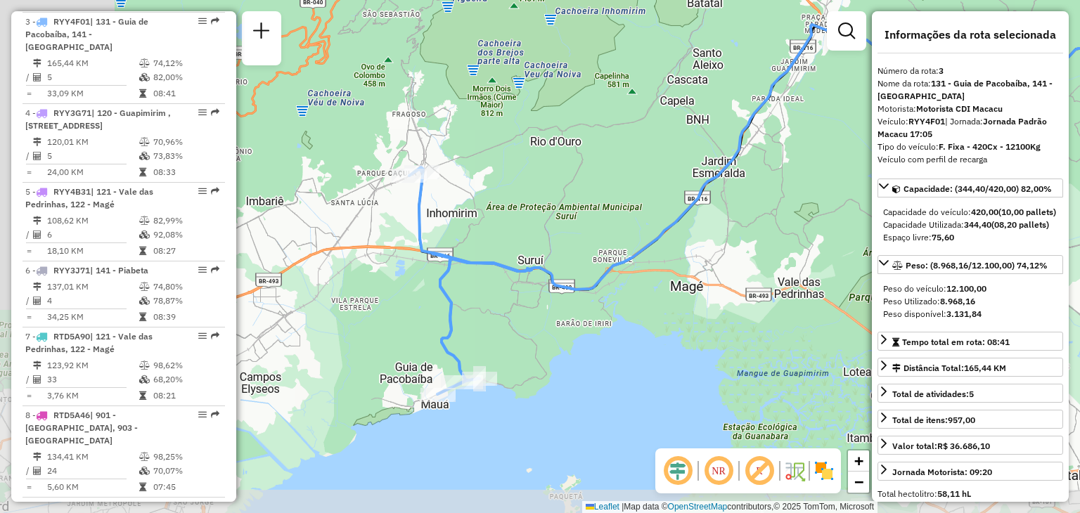
drag, startPoint x: 503, startPoint y: 321, endPoint x: 598, endPoint y: 313, distance: 95.3
click at [627, 292] on div "Janela de atendimento Grade de atendimento Capacidade Transportadoras Veículos …" at bounding box center [540, 256] width 1080 height 513
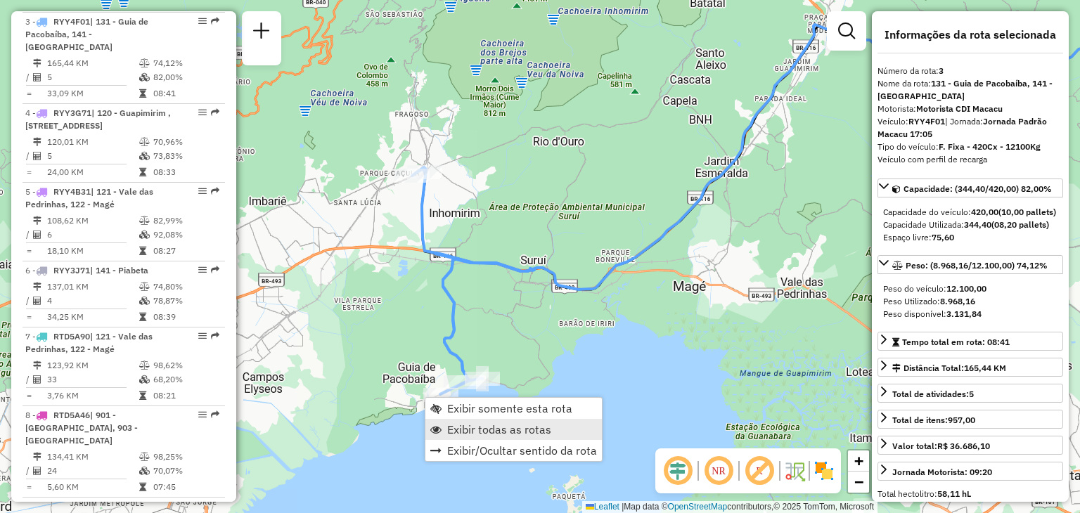
click at [488, 437] on link "Exibir todas as rotas" at bounding box center [513, 429] width 176 height 21
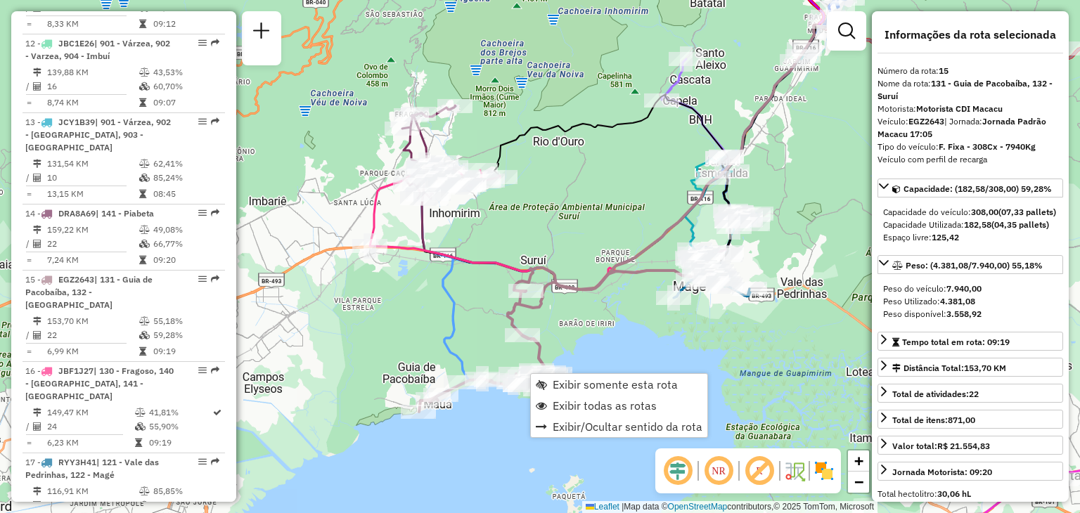
scroll to position [1650, 0]
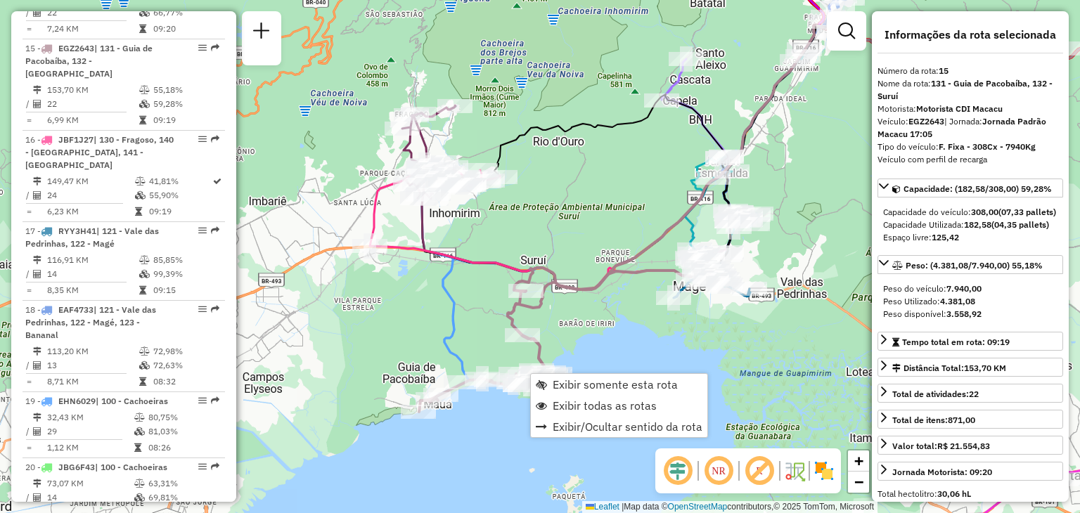
click at [602, 203] on div "Janela de atendimento Grade de atendimento Capacidade Transportadoras Veículos …" at bounding box center [540, 256] width 1080 height 513
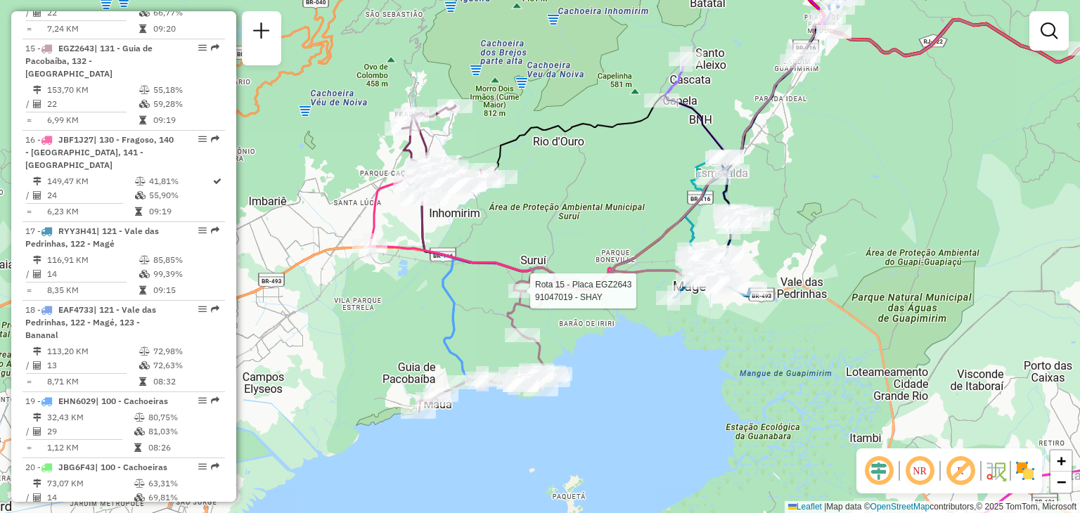
select select "**********"
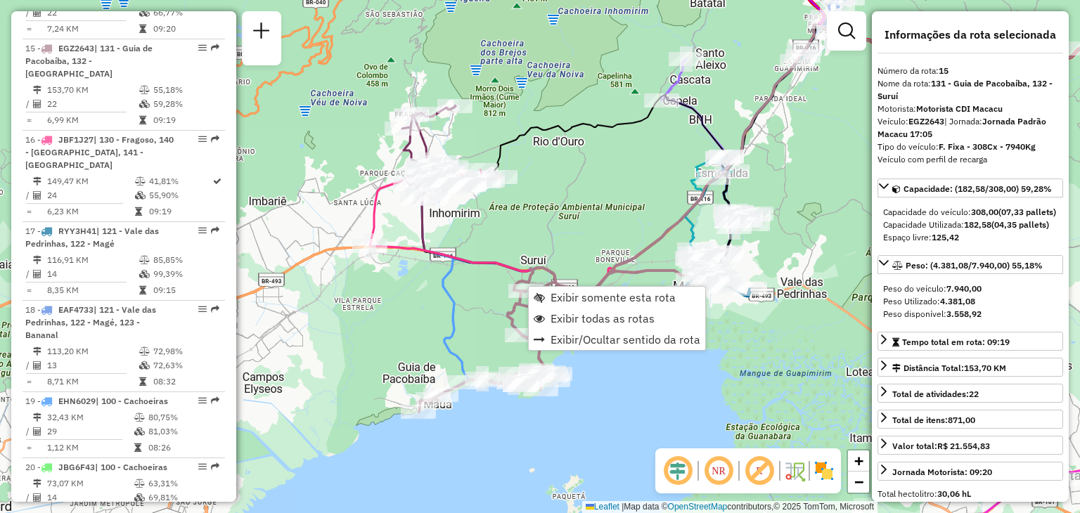
click at [559, 202] on div "Janela de atendimento Grade de atendimento Capacidade Transportadoras Veículos …" at bounding box center [540, 256] width 1080 height 513
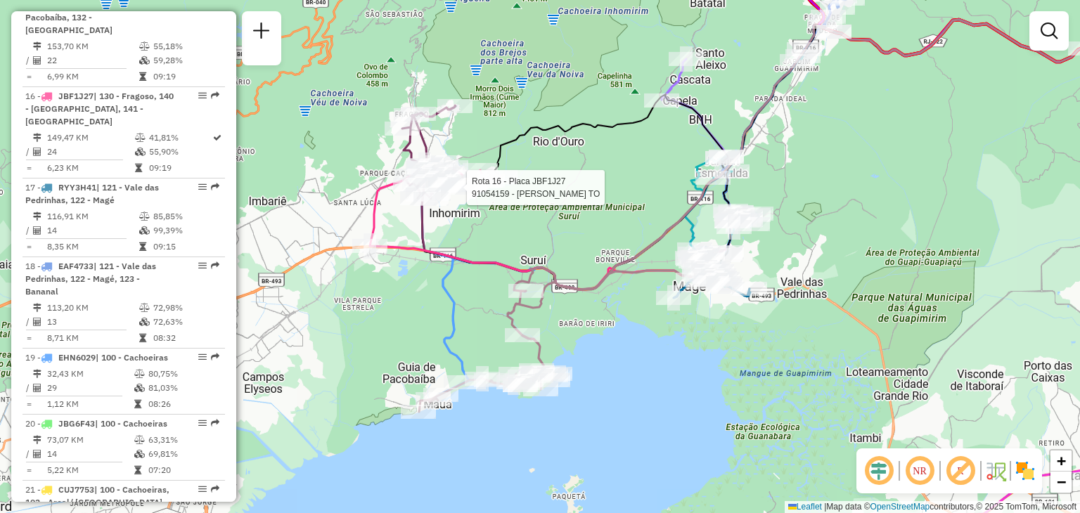
select select "**********"
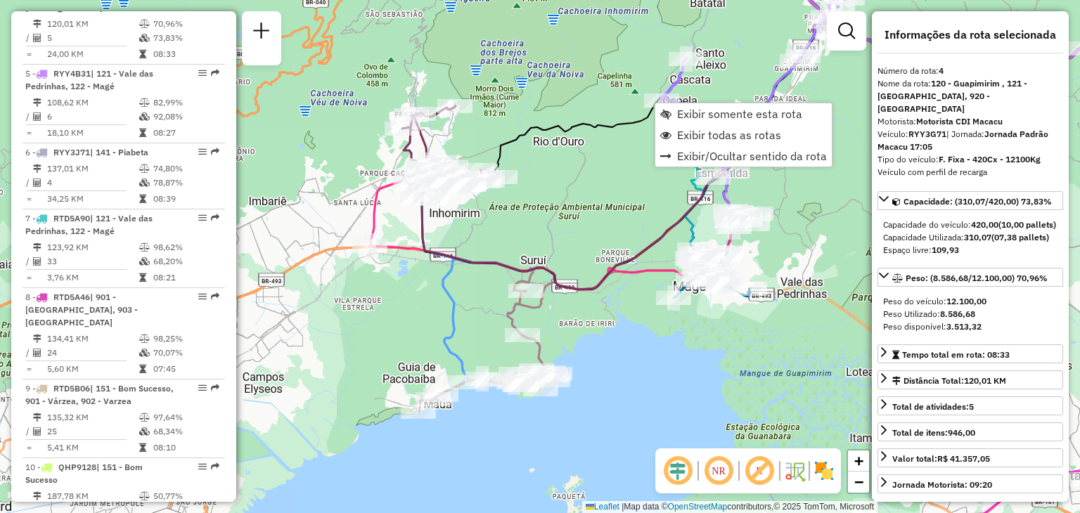
scroll to position [798, 0]
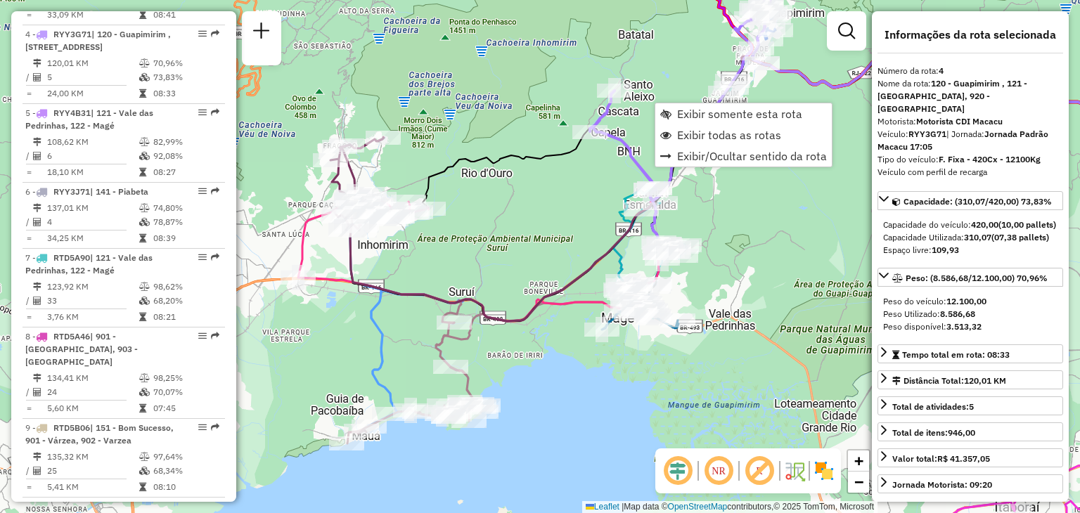
drag, startPoint x: 604, startPoint y: 243, endPoint x: 522, endPoint y: 323, distance: 114.3
click at [512, 329] on div "Janela de atendimento Grade de atendimento Capacidade Transportadoras Veículos …" at bounding box center [540, 256] width 1080 height 513
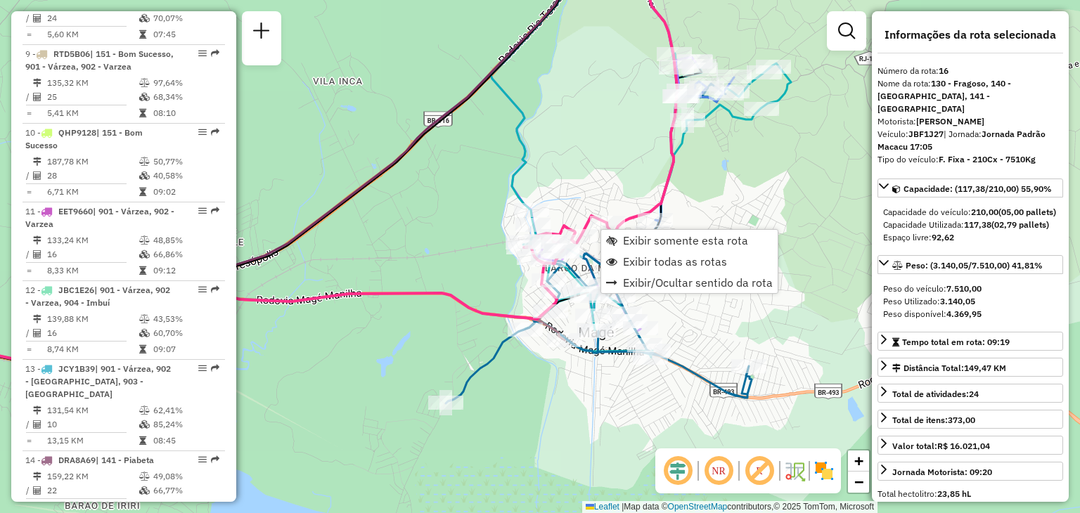
scroll to position [1729, 0]
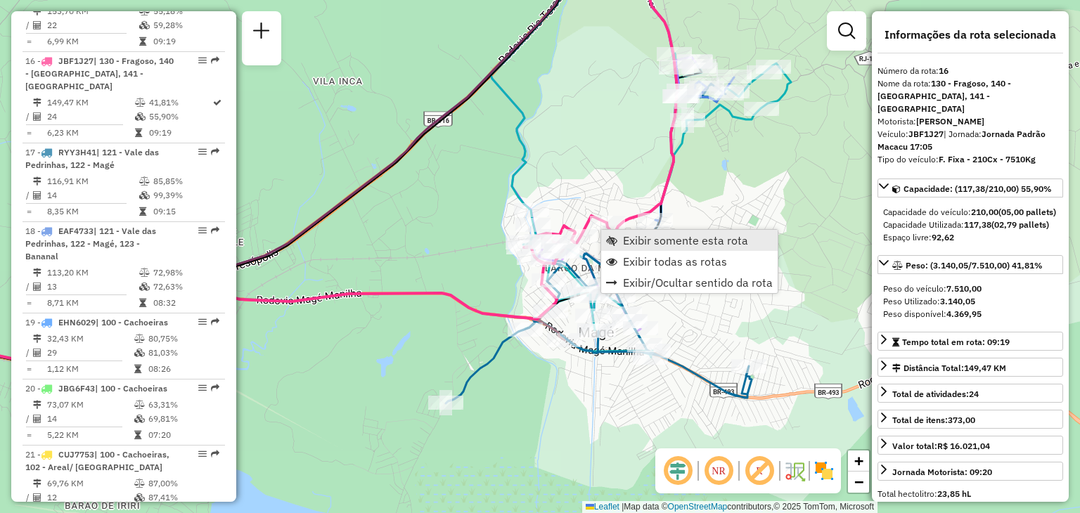
click at [655, 243] on span "Exibir somente esta rota" at bounding box center [685, 240] width 125 height 11
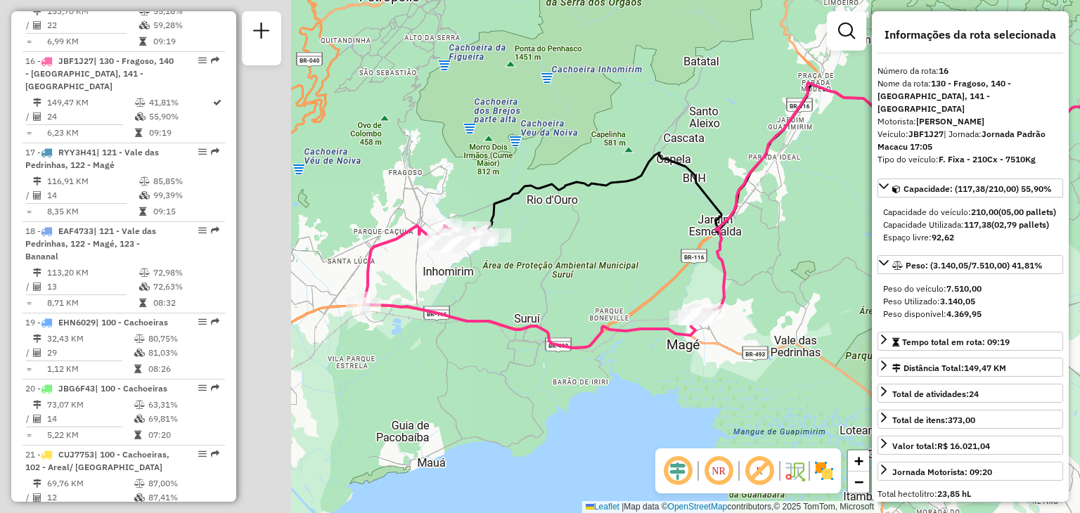
drag, startPoint x: 552, startPoint y: 308, endPoint x: 896, endPoint y: 228, distance: 353.6
click at [896, 228] on hb-router-mapa "Informações da Sessão 1229726 - [DATE] Criação: [DATE] 20:45 Depósito: CDI Maca…" at bounding box center [540, 256] width 1080 height 513
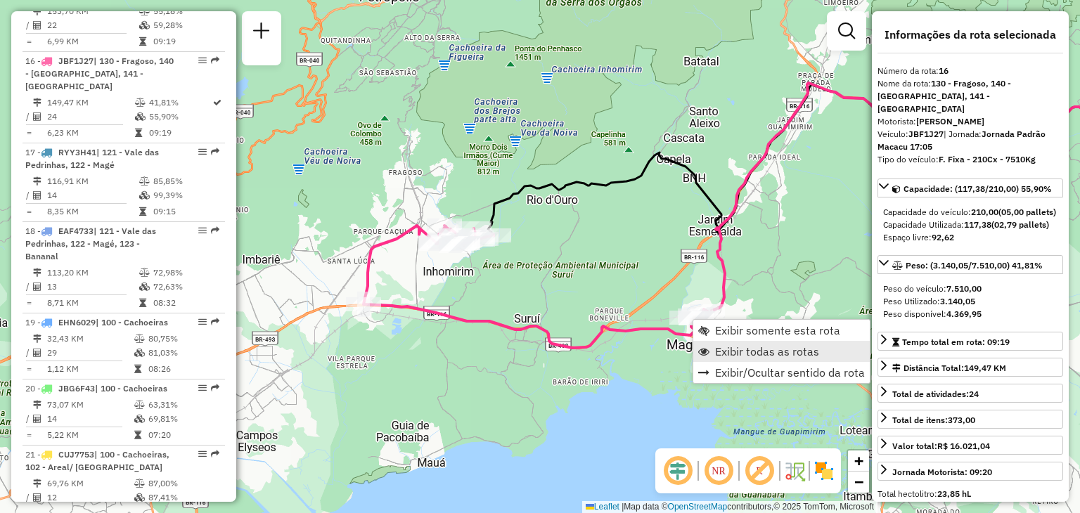
click at [715, 347] on span "Exibir todas as rotas" at bounding box center [767, 351] width 104 height 11
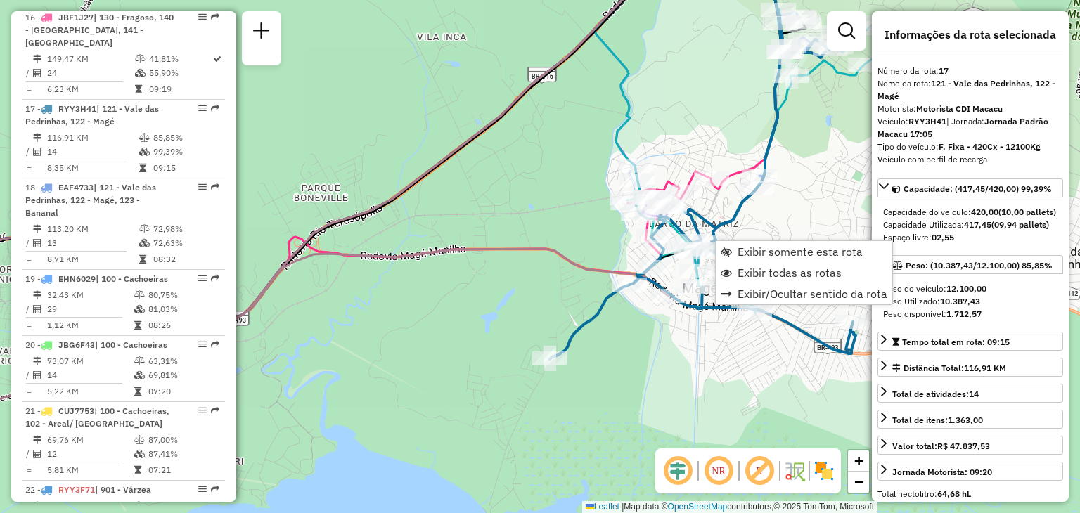
scroll to position [1808, 0]
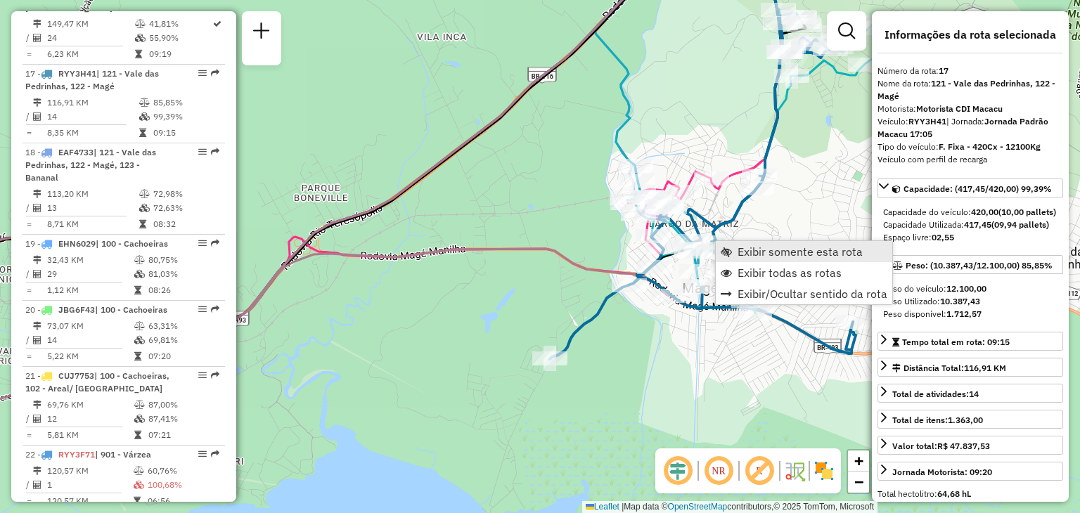
click at [728, 248] on span "Exibir somente esta rota" at bounding box center [725, 251] width 11 height 11
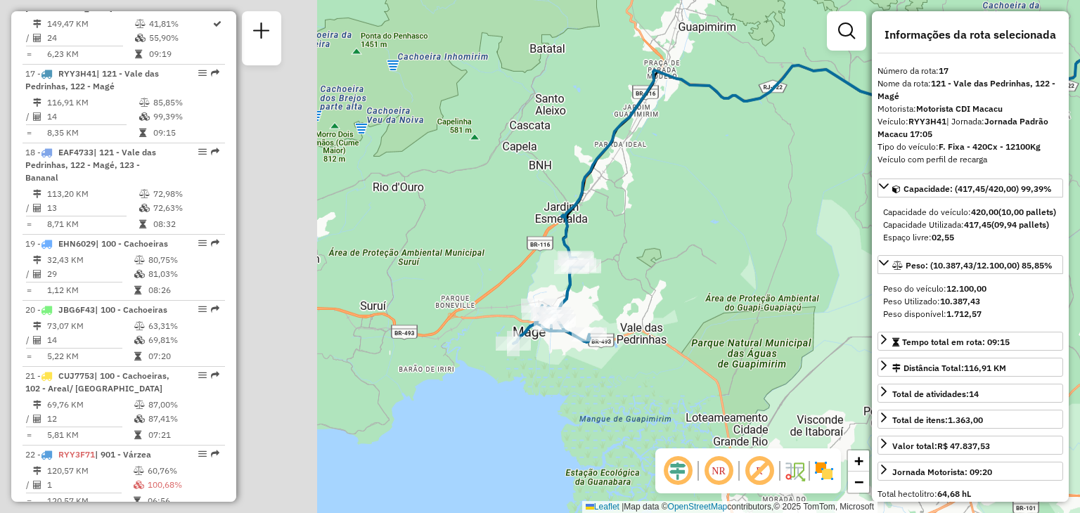
drag, startPoint x: 458, startPoint y: 302, endPoint x: 824, endPoint y: 212, distance: 376.6
click at [827, 210] on div "Janela de atendimento Grade de atendimento Capacidade Transportadoras Veículos …" at bounding box center [540, 256] width 1080 height 513
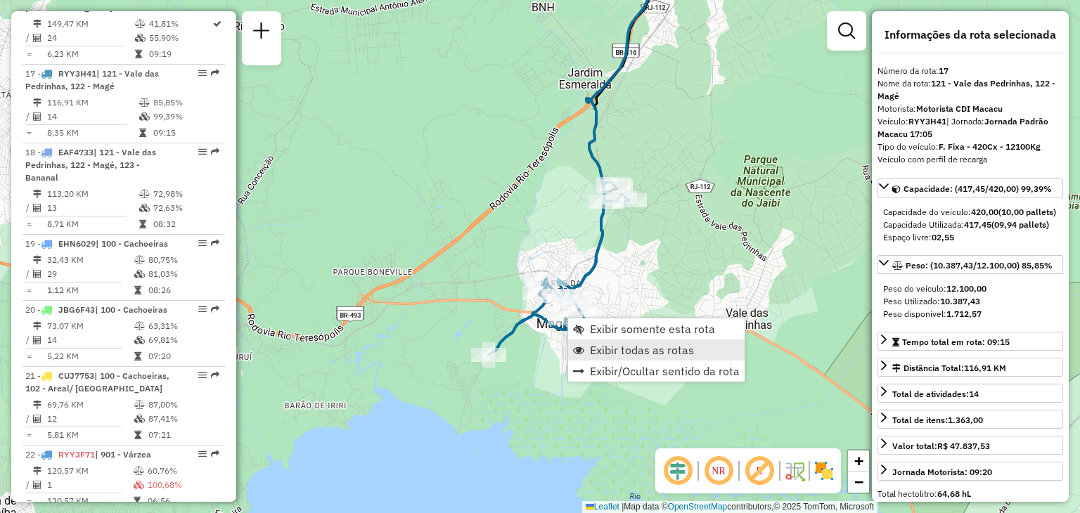
click at [602, 353] on span "Exibir todas as rotas" at bounding box center [642, 349] width 104 height 11
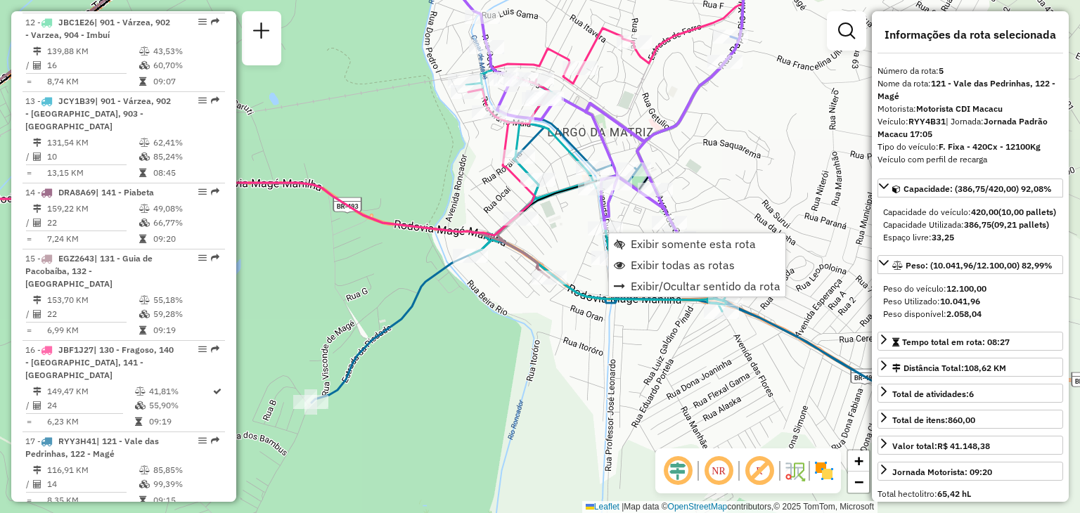
scroll to position [891, 0]
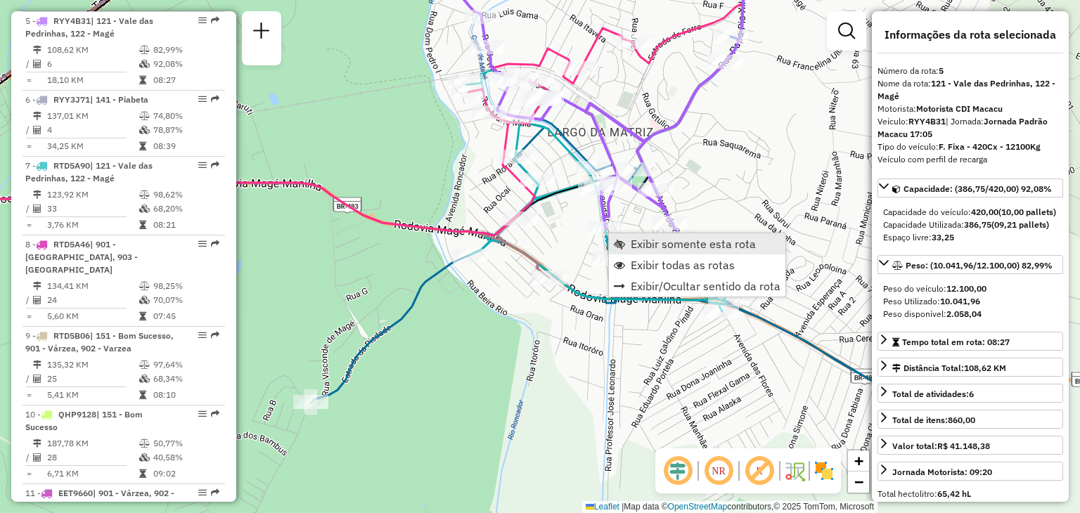
click at [627, 241] on link "Exibir somente esta rota" at bounding box center [697, 243] width 176 height 21
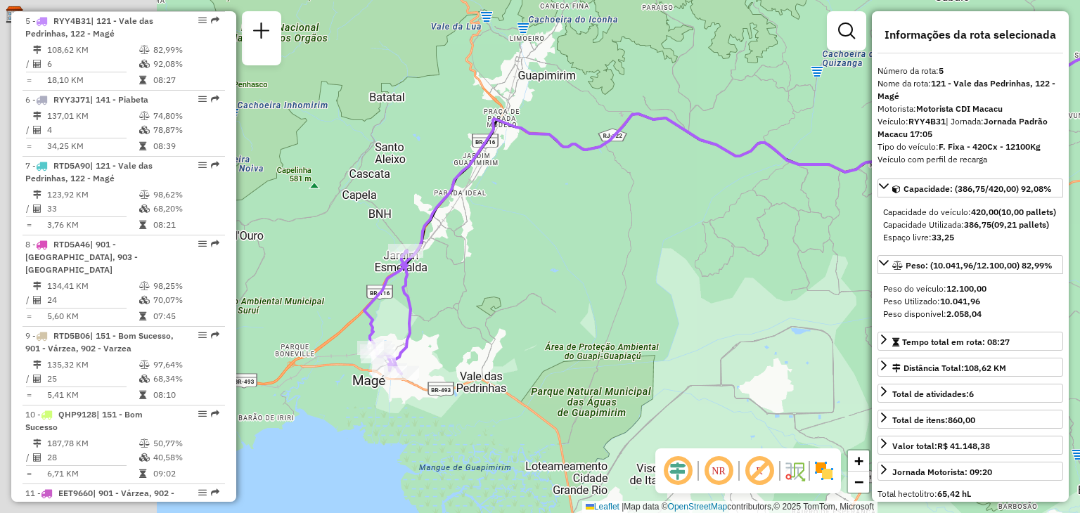
drag, startPoint x: 628, startPoint y: 254, endPoint x: 728, endPoint y: 238, distance: 100.4
click at [728, 238] on div "Janela de atendimento Grade de atendimento Capacidade Transportadoras Veículos …" at bounding box center [540, 256] width 1080 height 513
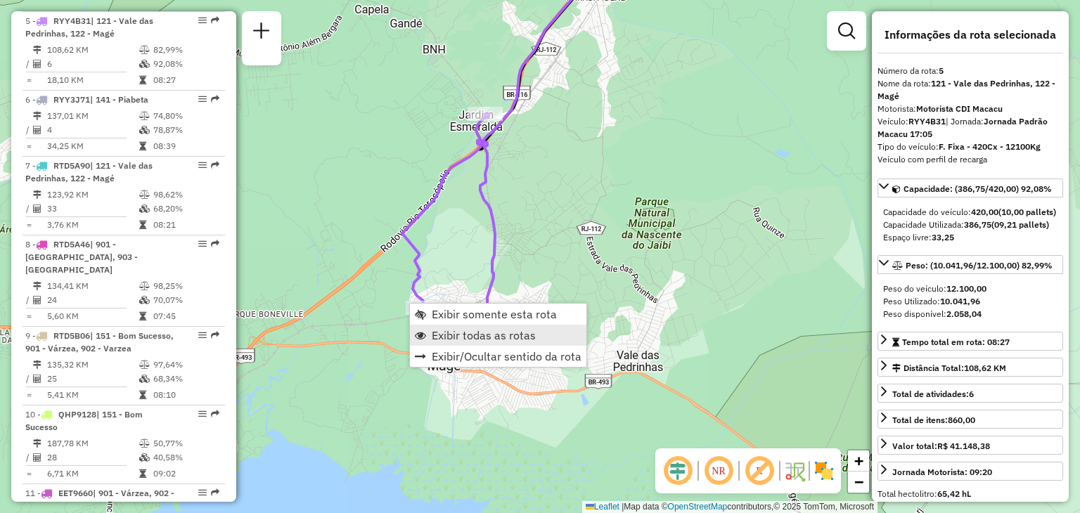
click at [446, 330] on span "Exibir todas as rotas" at bounding box center [484, 335] width 104 height 11
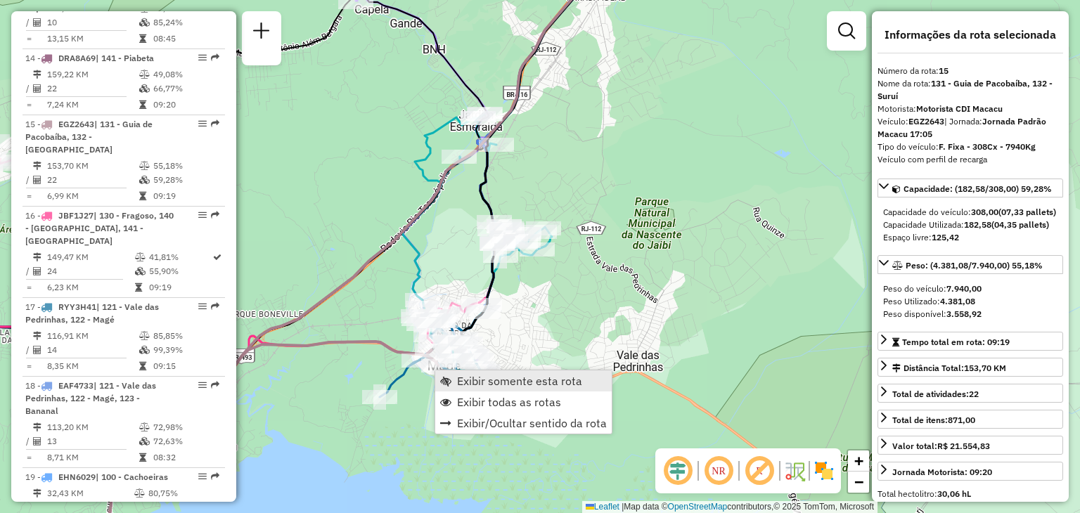
scroll to position [1650, 0]
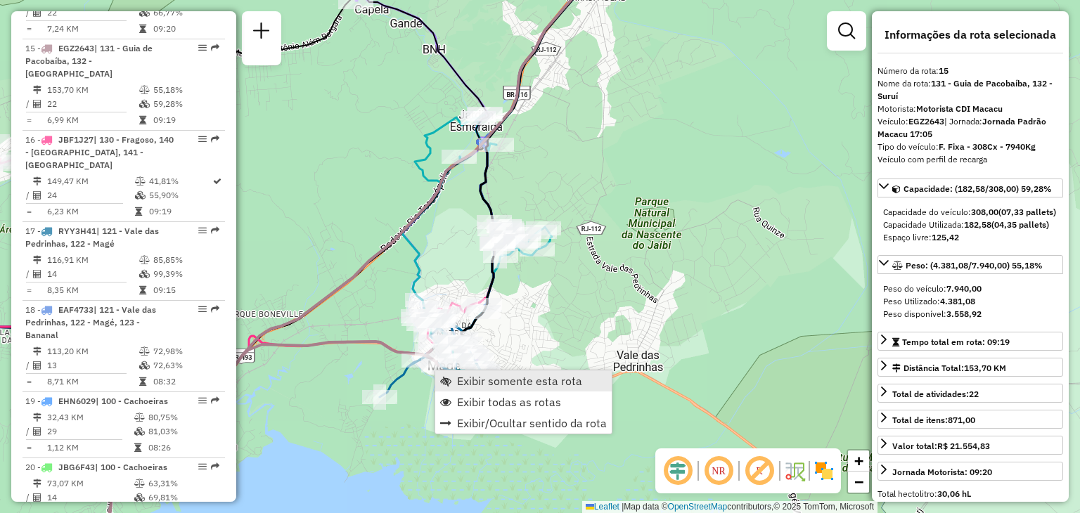
click at [477, 377] on span "Exibir somente esta rota" at bounding box center [519, 380] width 125 height 11
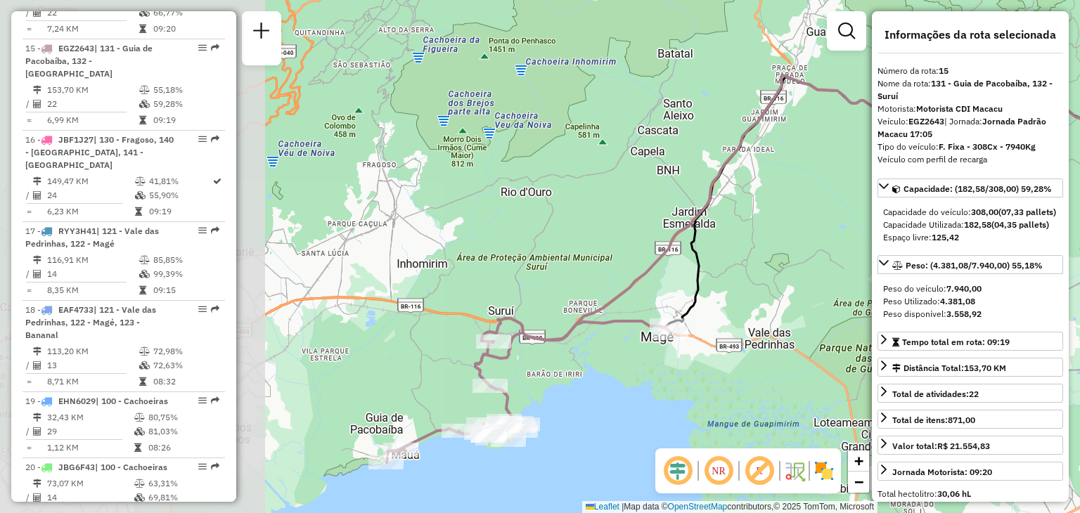
drag, startPoint x: 405, startPoint y: 386, endPoint x: 743, endPoint y: 361, distance: 339.0
click at [743, 361] on div "Janela de atendimento Grade de atendimento Capacidade Transportadoras Veículos …" at bounding box center [540, 256] width 1080 height 513
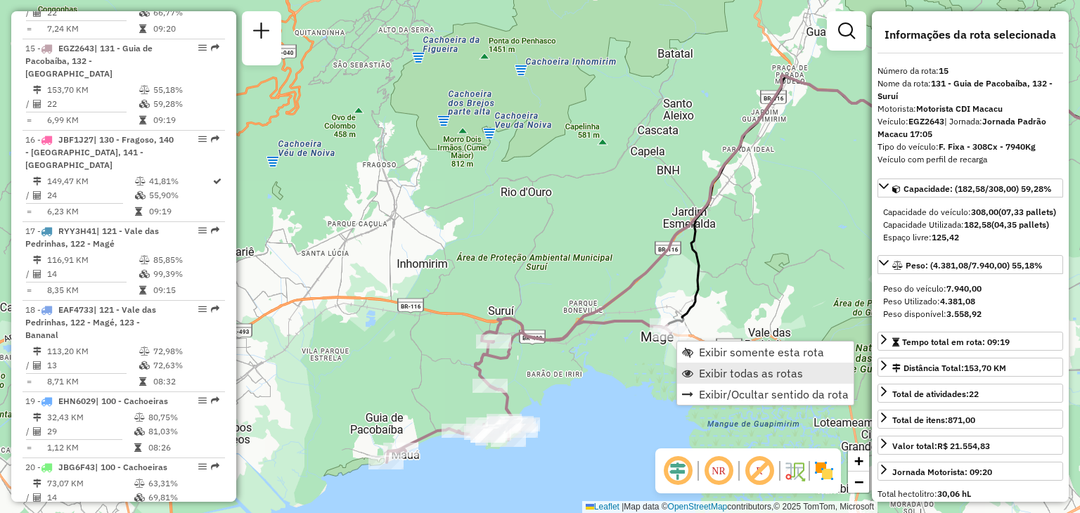
click at [697, 369] on link "Exibir todas as rotas" at bounding box center [765, 373] width 176 height 21
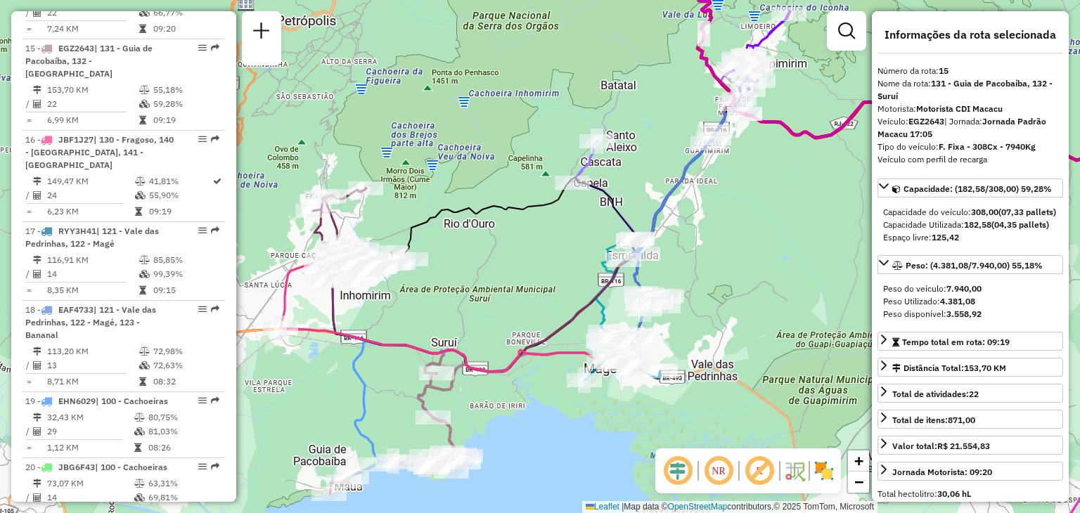
drag, startPoint x: 610, startPoint y: 257, endPoint x: 529, endPoint y: 302, distance: 92.2
click at [529, 301] on div "Janela de atendimento Grade de atendimento Capacidade Transportadoras Veículos …" at bounding box center [540, 256] width 1080 height 513
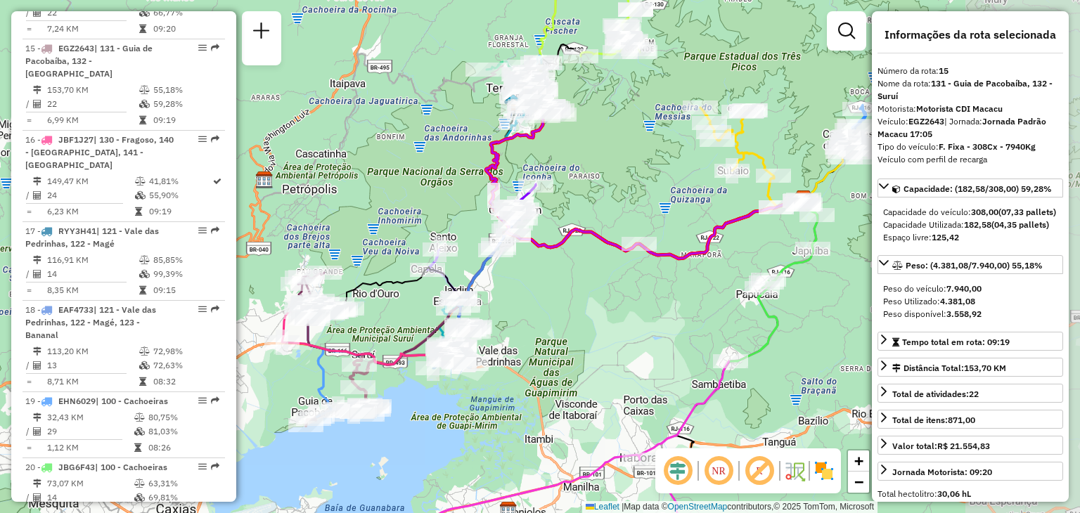
drag, startPoint x: 576, startPoint y: 315, endPoint x: 546, endPoint y: 318, distance: 29.7
click at [545, 318] on div "Janela de atendimento Grade de atendimento Capacidade Transportadoras Veículos …" at bounding box center [540, 256] width 1080 height 513
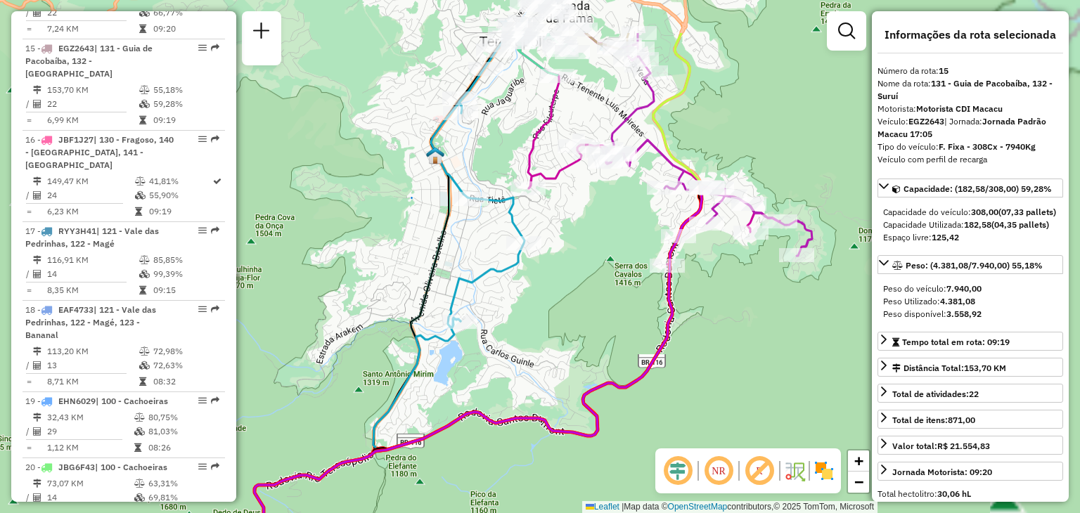
drag, startPoint x: 687, startPoint y: 202, endPoint x: 541, endPoint y: 290, distance: 170.3
click at [541, 290] on div "Janela de atendimento Grade de atendimento Capacidade Transportadoras Veículos …" at bounding box center [540, 256] width 1080 height 513
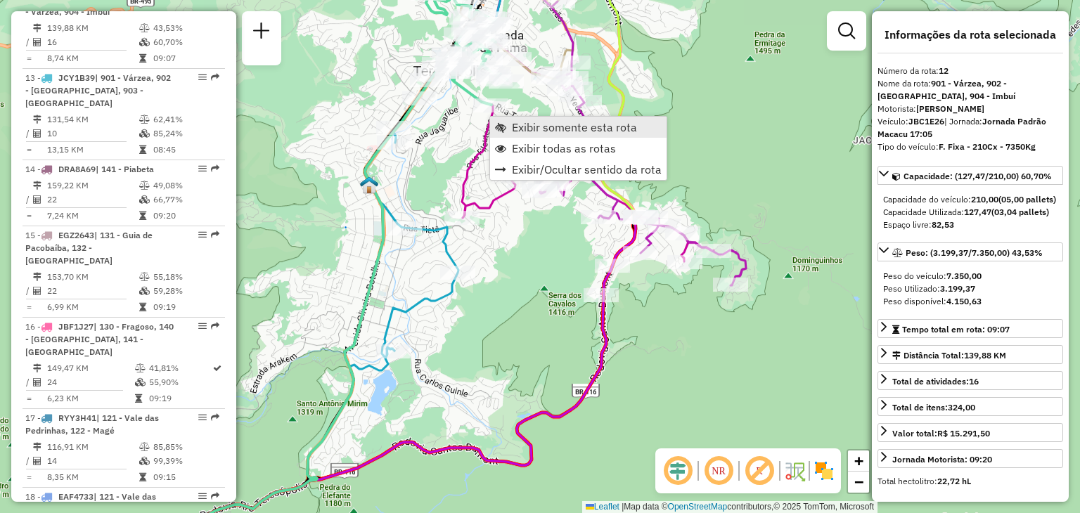
scroll to position [1428, 0]
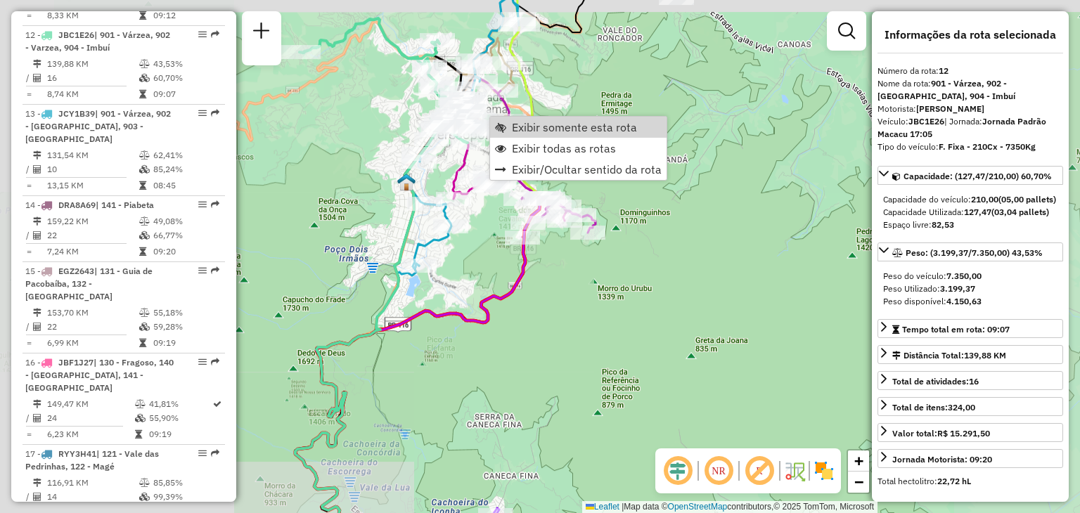
click at [429, 351] on div "Janela de atendimento Grade de atendimento Capacidade Transportadoras Veículos …" at bounding box center [540, 256] width 1080 height 513
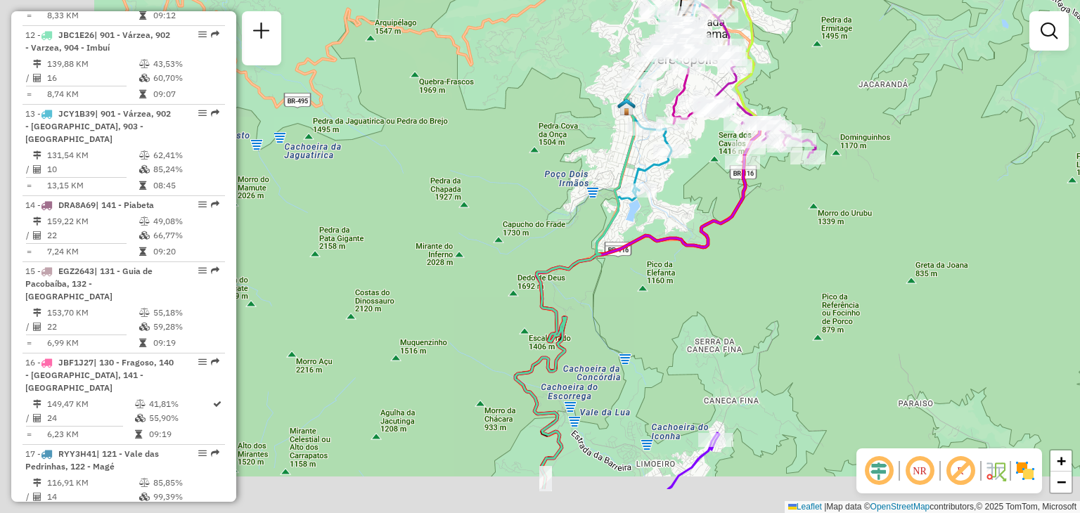
drag, startPoint x: 360, startPoint y: 456, endPoint x: 666, endPoint y: 337, distance: 328.9
click at [635, 352] on div "Janela de atendimento Grade de atendimento Capacidade Transportadoras Veículos …" at bounding box center [540, 256] width 1080 height 513
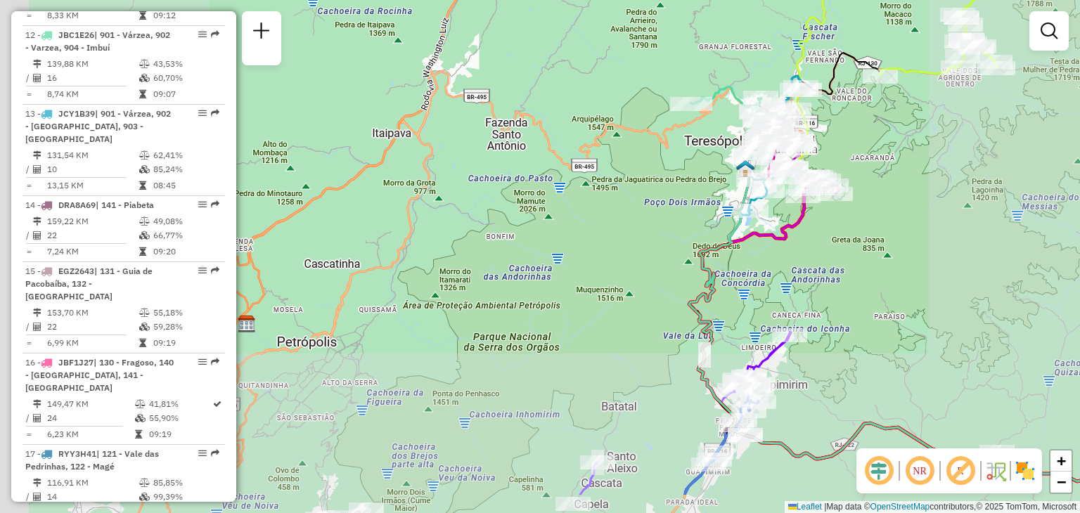
drag, startPoint x: 551, startPoint y: 409, endPoint x: 626, endPoint y: 273, distance: 154.8
click at [624, 276] on div "Janela de atendimento Grade de atendimento Capacidade Transportadoras Veículos …" at bounding box center [540, 256] width 1080 height 513
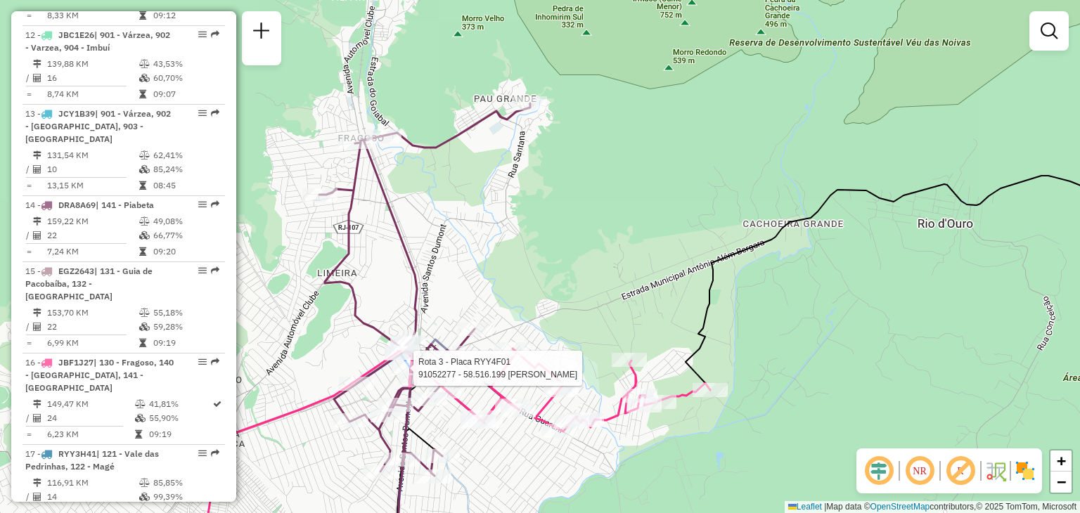
select select "**********"
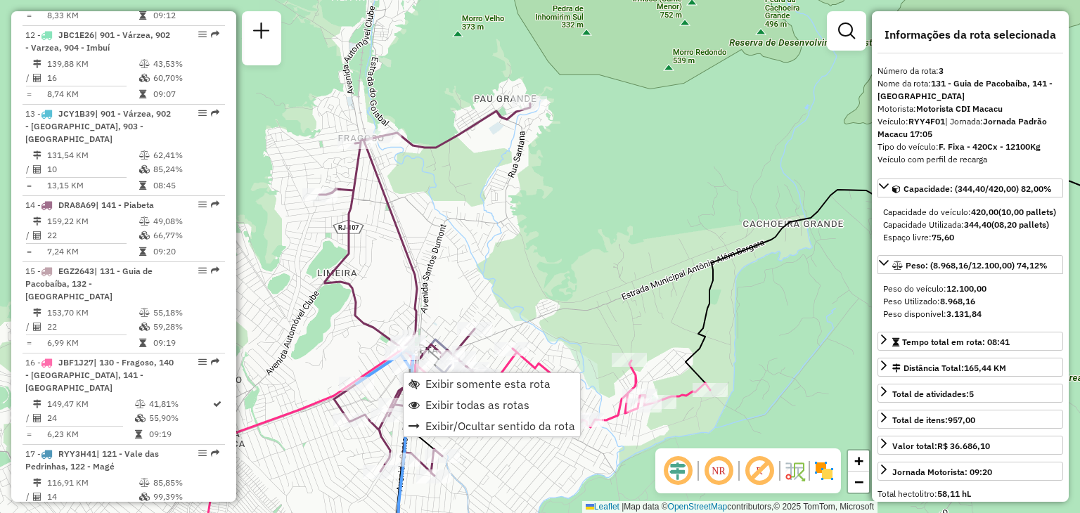
scroll to position [720, 0]
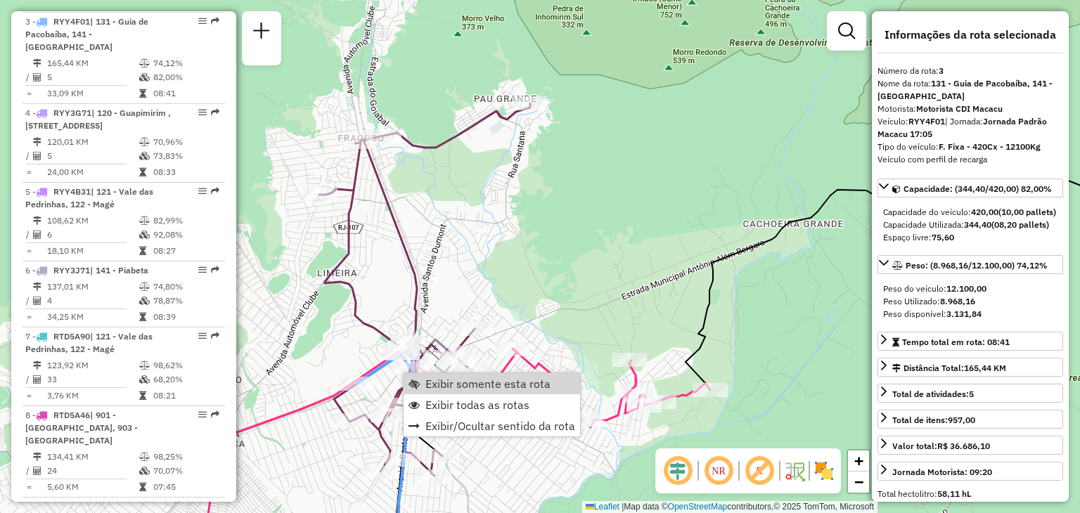
click at [440, 292] on div "Rota 6 - Placa RYY3J71 91033420 - [GEOGRAPHIC_DATA] 2 Rota 14 - Placa DRA8A69 9…" at bounding box center [540, 256] width 1080 height 513
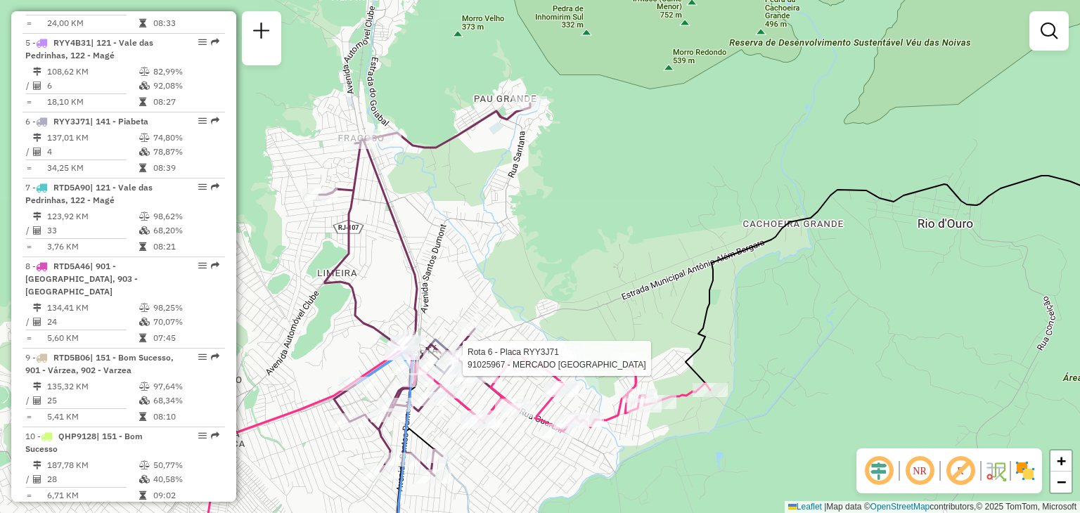
select select "**********"
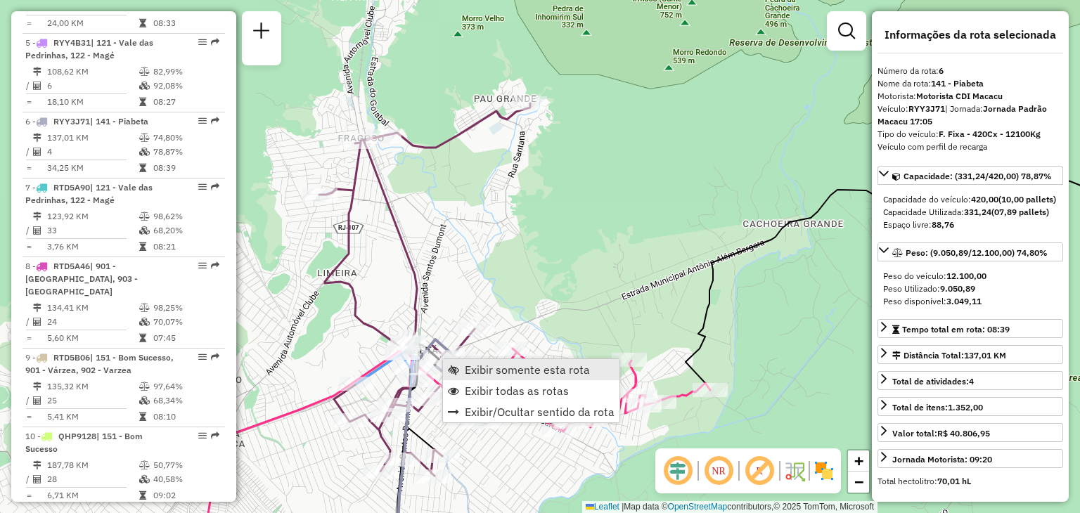
scroll to position [969, 0]
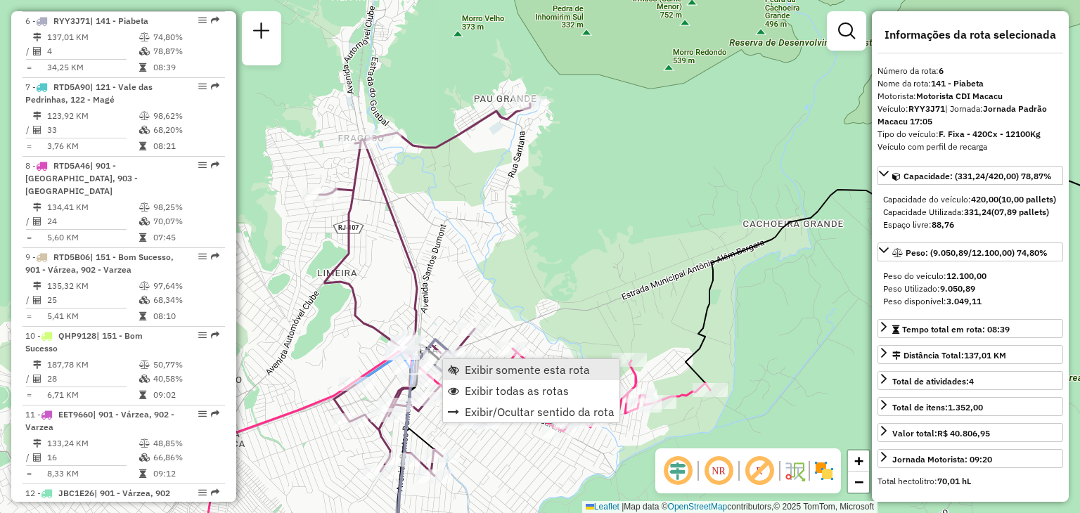
click at [461, 361] on link "Exibir somente esta rota" at bounding box center [531, 369] width 176 height 21
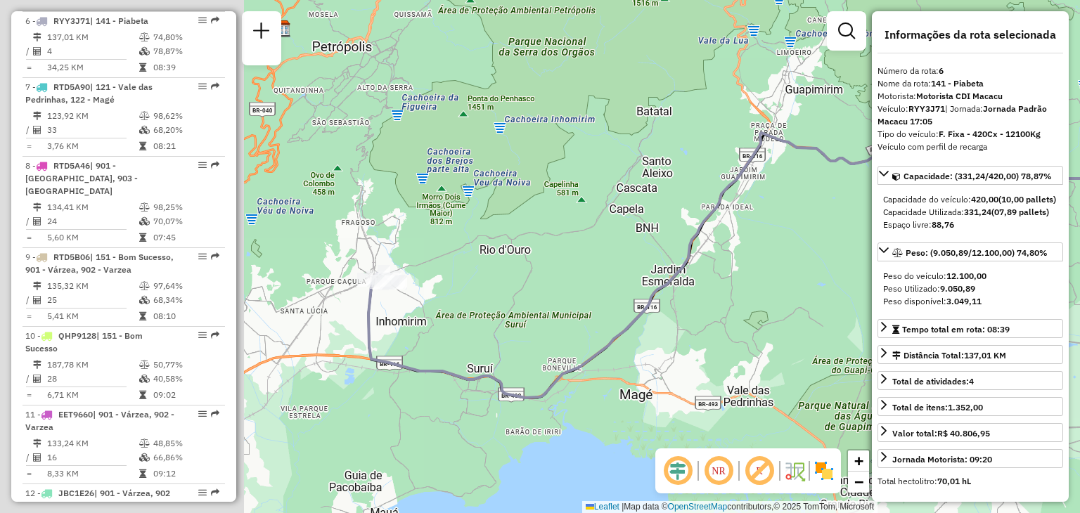
drag, startPoint x: 711, startPoint y: 327, endPoint x: 781, endPoint y: 326, distance: 69.6
click at [781, 326] on div "Janela de atendimento Grade de atendimento Capacidade Transportadoras Veículos …" at bounding box center [540, 256] width 1080 height 513
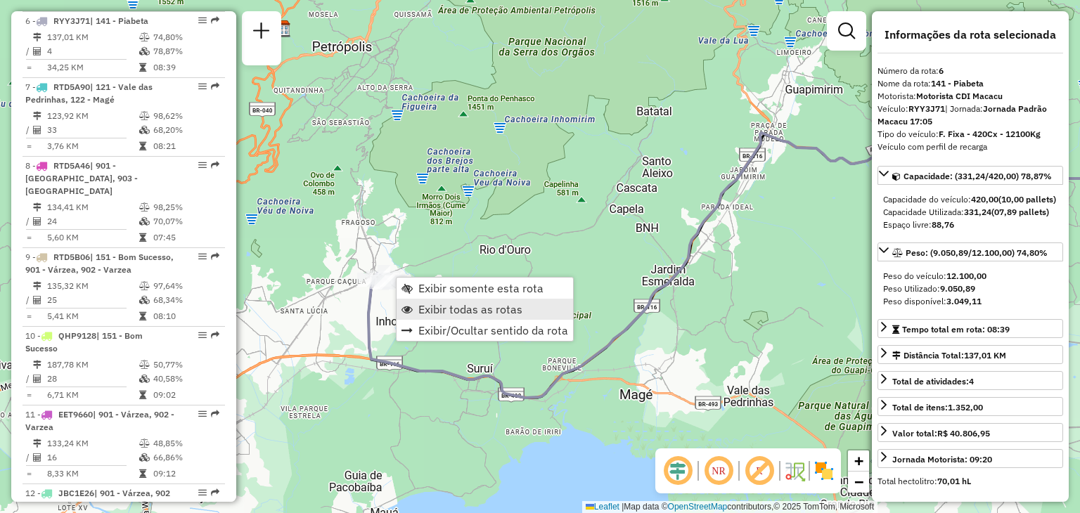
click at [441, 311] on span "Exibir todas as rotas" at bounding box center [470, 309] width 104 height 11
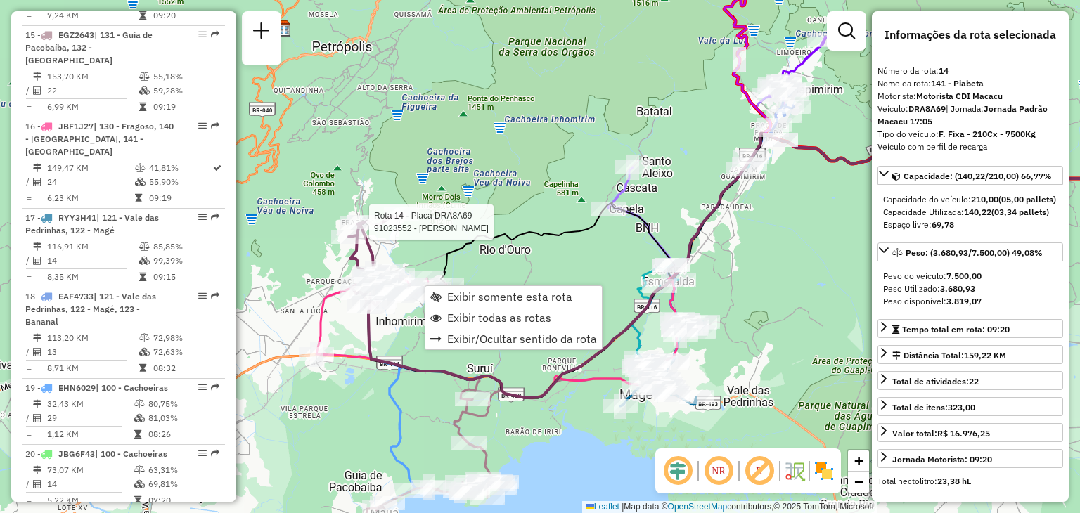
scroll to position [1585, 0]
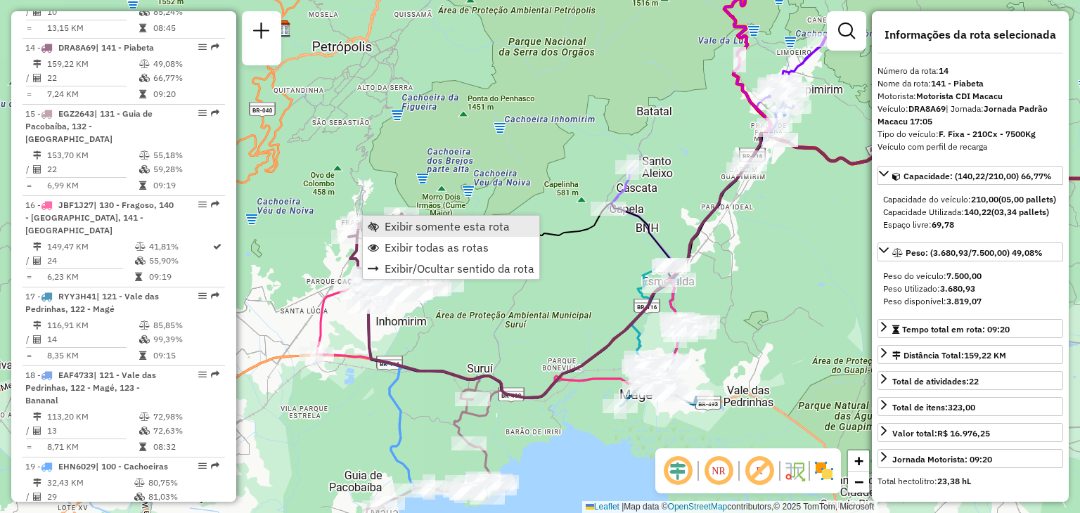
click at [407, 217] on link "Exibir somente esta rota" at bounding box center [451, 226] width 176 height 21
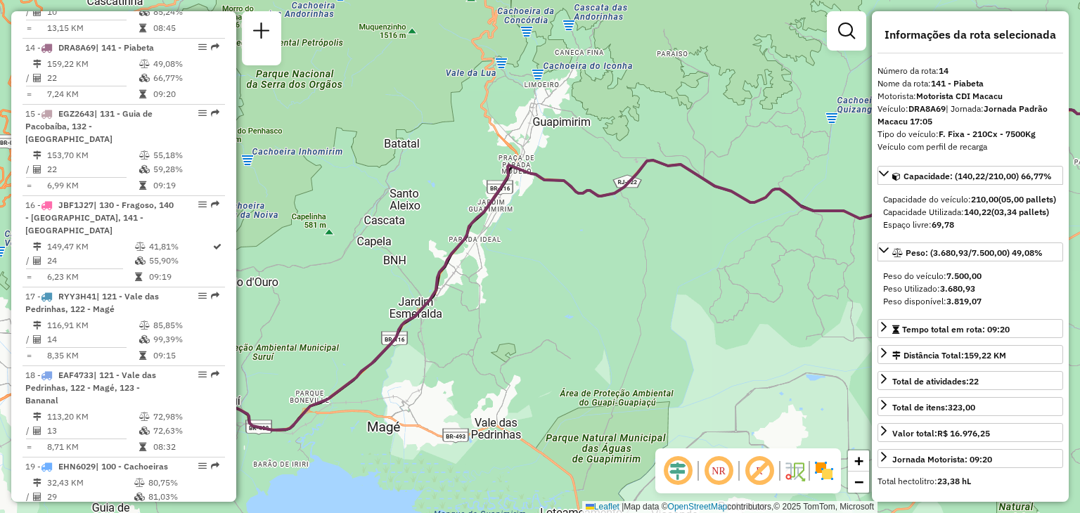
drag, startPoint x: 367, startPoint y: 286, endPoint x: 651, endPoint y: 271, distance: 284.4
click at [651, 271] on div "Janela de atendimento Grade de atendimento Capacidade Transportadoras Veículos …" at bounding box center [540, 256] width 1080 height 513
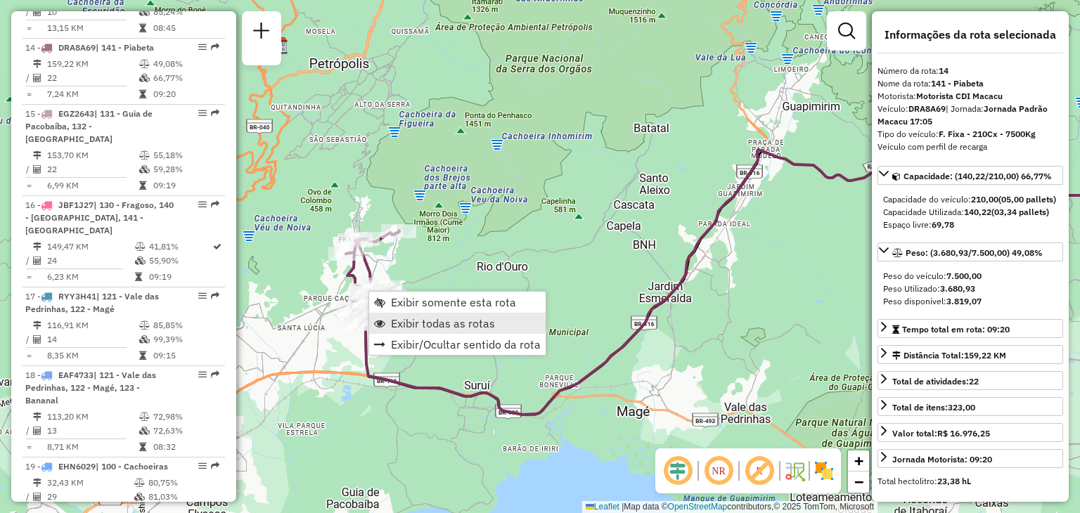
click at [413, 318] on span "Exibir todas as rotas" at bounding box center [443, 323] width 104 height 11
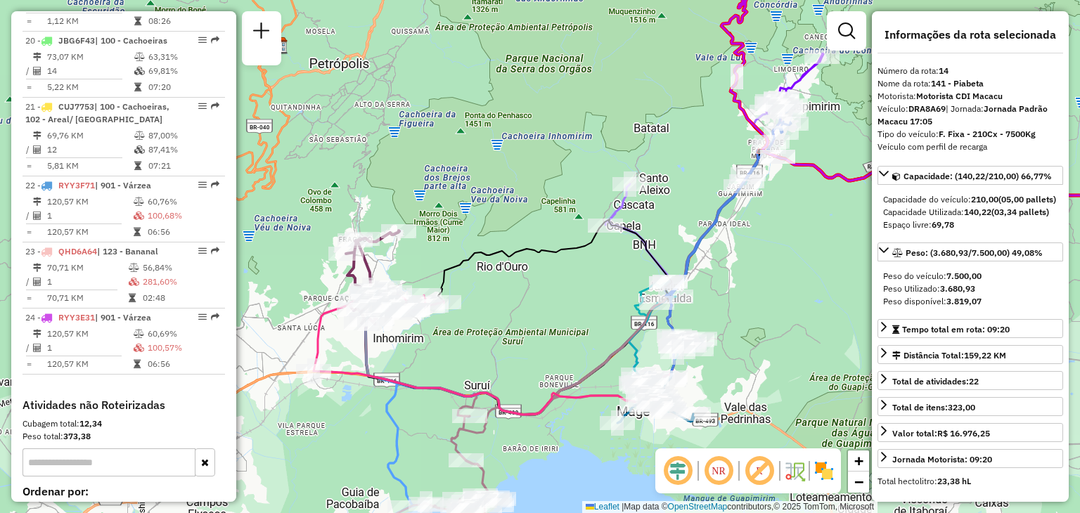
scroll to position [2153, 0]
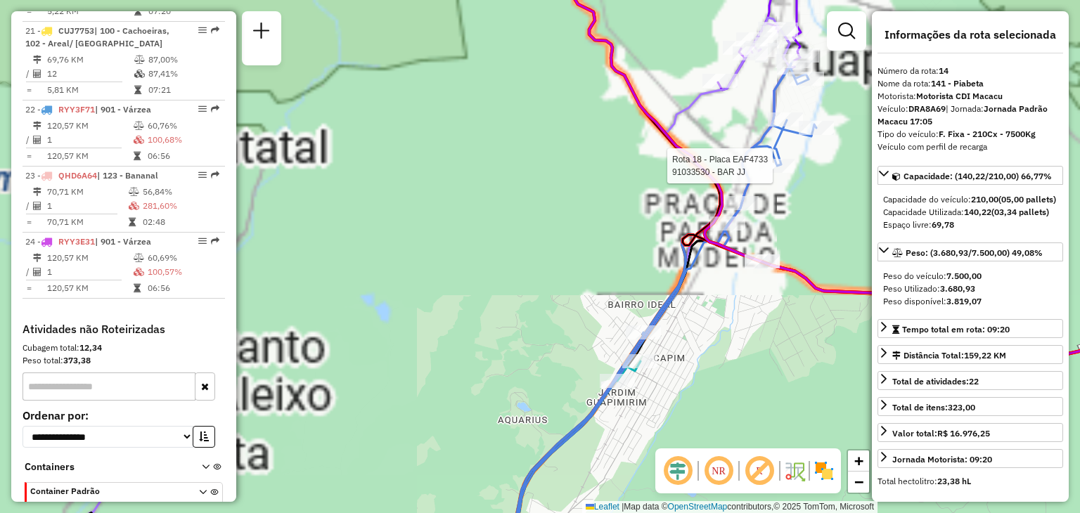
click at [804, 195] on div "Rota 18 - Placa EAF4733 91033530 - BAR [PERSON_NAME] de atendimento Grade de at…" at bounding box center [540, 256] width 1080 height 513
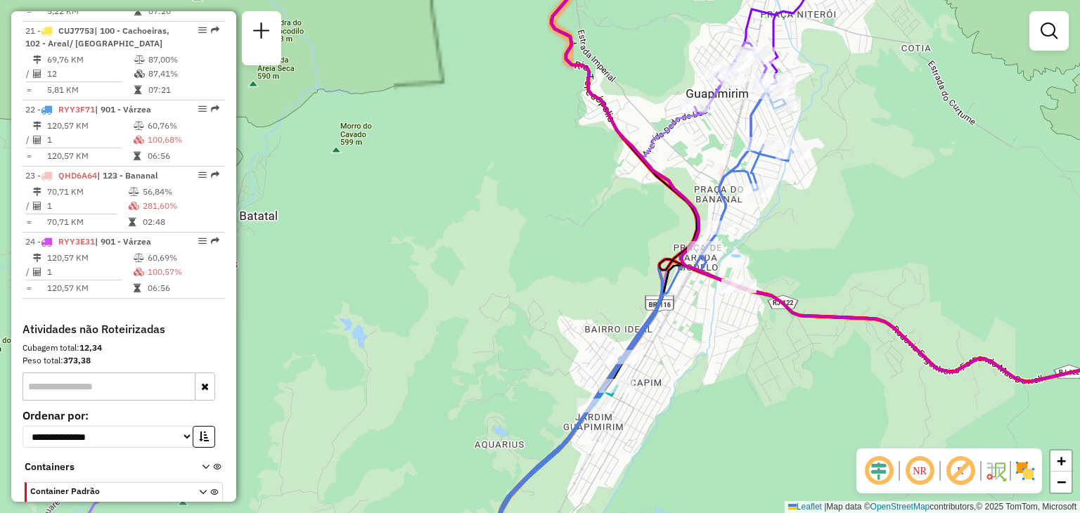
drag, startPoint x: 839, startPoint y: 216, endPoint x: 714, endPoint y: 323, distance: 165.0
click at [718, 332] on div "Janela de atendimento Grade de atendimento Capacidade Transportadoras Veículos …" at bounding box center [540, 256] width 1080 height 513
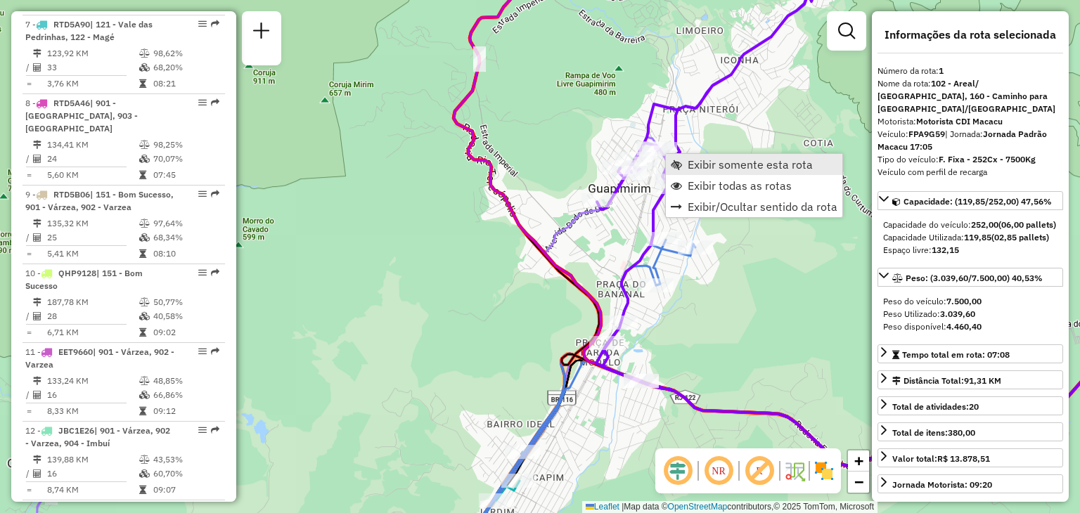
scroll to position [551, 0]
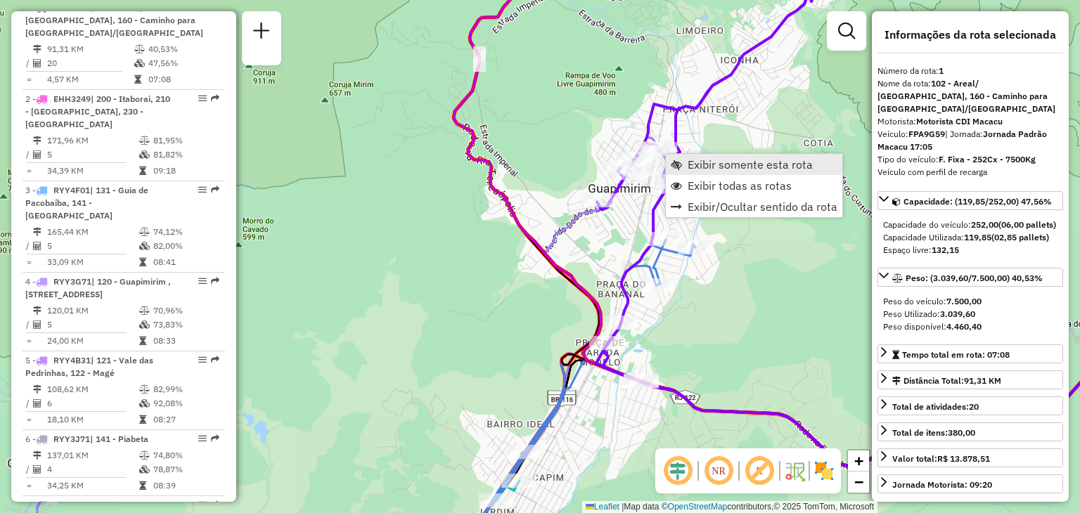
click at [684, 159] on link "Exibir somente esta rota" at bounding box center [754, 164] width 176 height 21
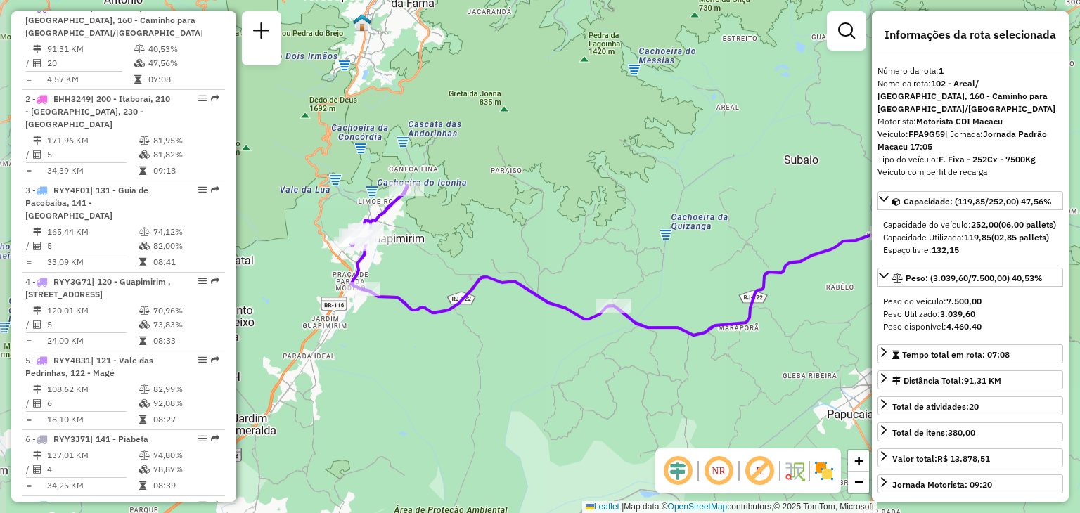
drag, startPoint x: 505, startPoint y: 231, endPoint x: 446, endPoint y: 228, distance: 59.8
click at [442, 223] on div "Janela de atendimento Grade de atendimento Capacidade Transportadoras Veículos …" at bounding box center [540, 256] width 1080 height 513
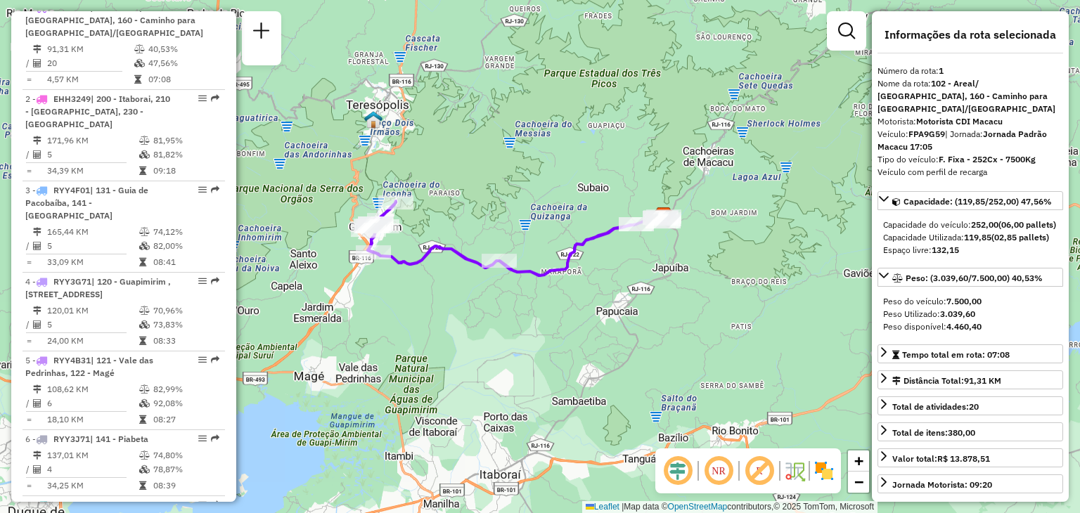
drag, startPoint x: 431, startPoint y: 217, endPoint x: 474, endPoint y: 212, distance: 43.9
click at [474, 212] on div "Janela de atendimento Grade de atendimento Capacidade Transportadoras Veículos …" at bounding box center [540, 256] width 1080 height 513
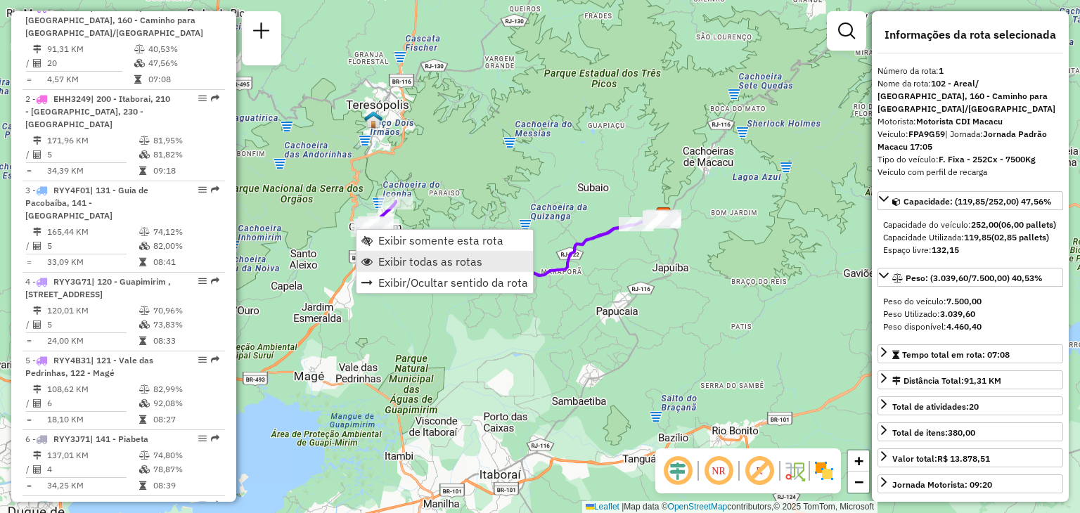
click at [399, 259] on span "Exibir todas as rotas" at bounding box center [430, 261] width 104 height 11
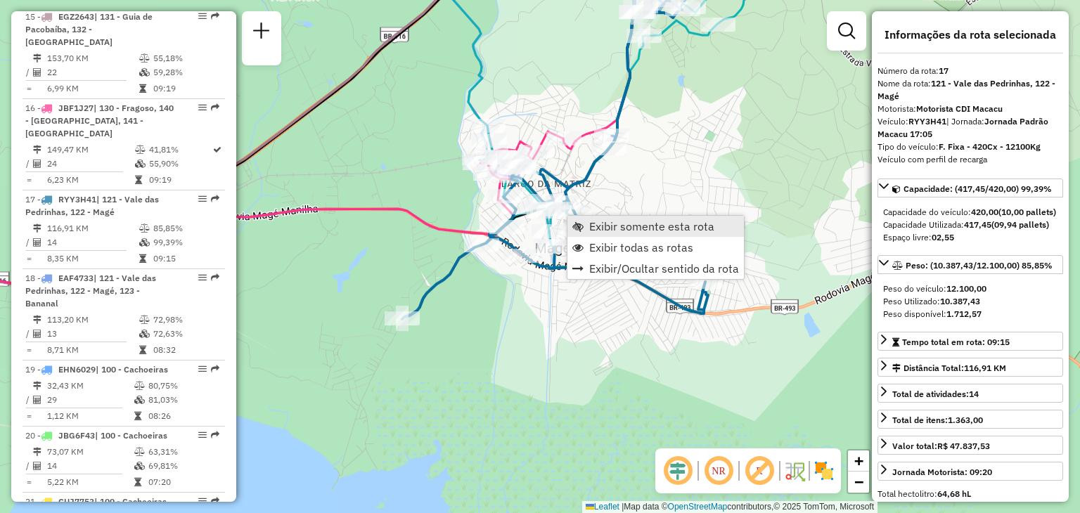
scroll to position [1808, 0]
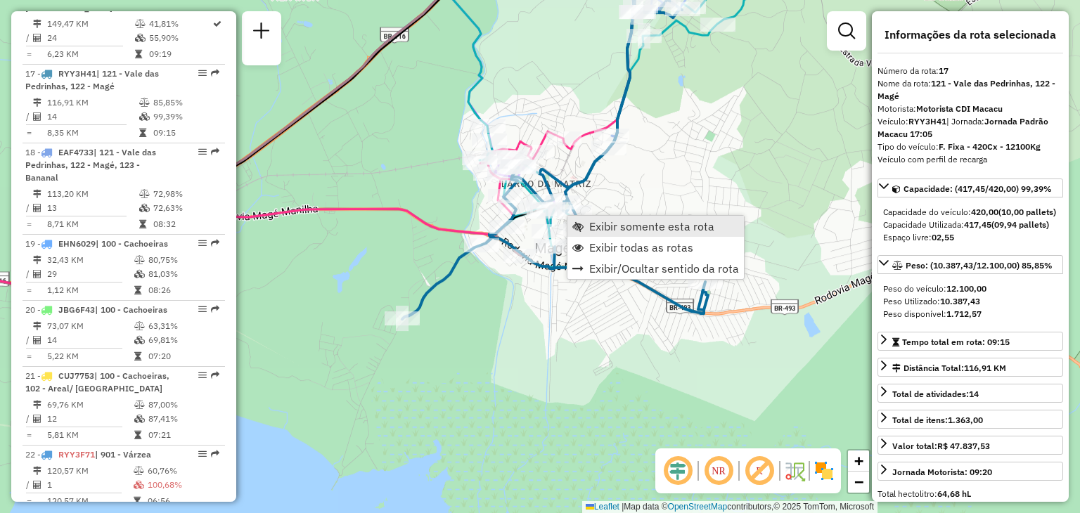
click at [597, 226] on span "Exibir somente esta rota" at bounding box center [651, 226] width 125 height 11
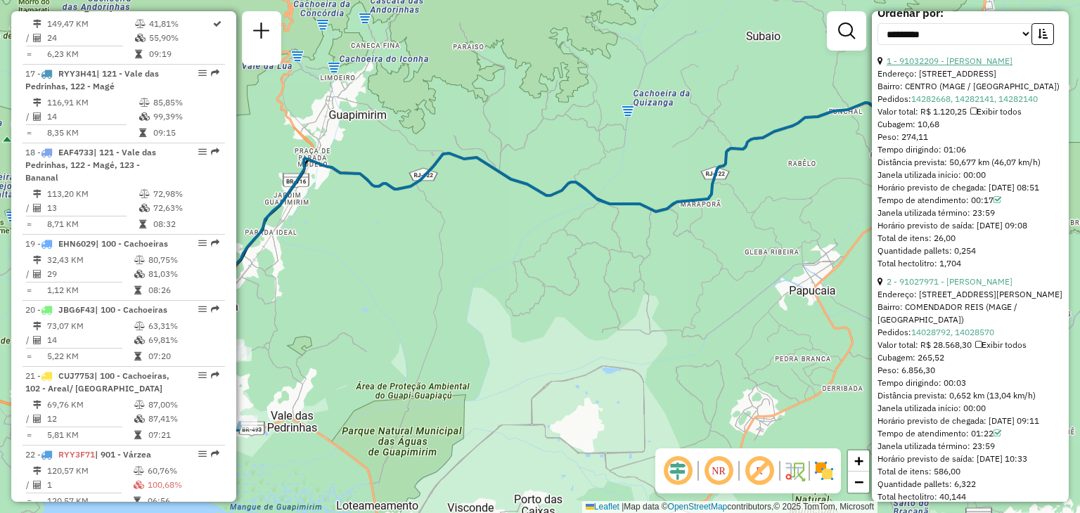
scroll to position [492, 0]
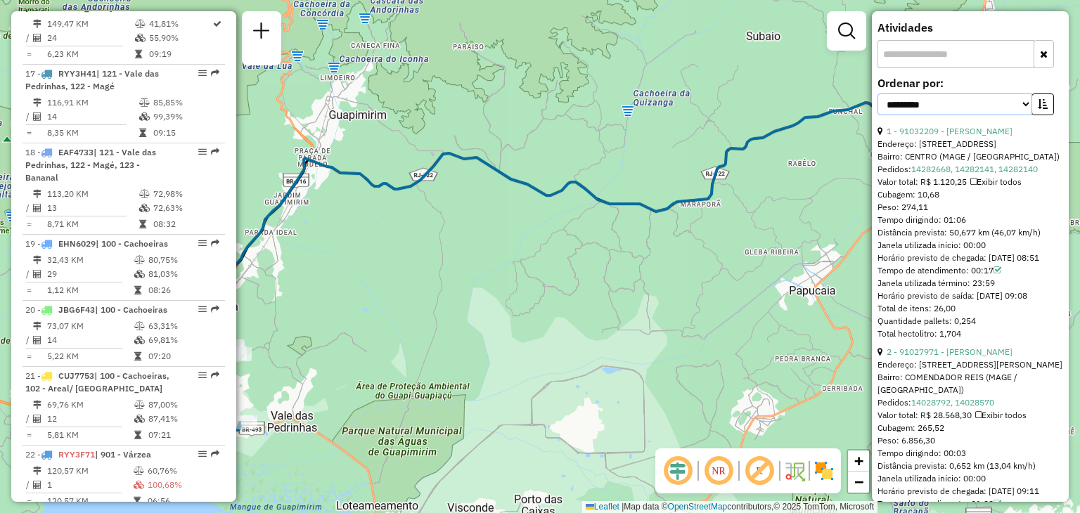
click at [1008, 115] on select "**********" at bounding box center [954, 104] width 155 height 22
select select "*********"
click at [877, 115] on select "**********" at bounding box center [954, 104] width 155 height 22
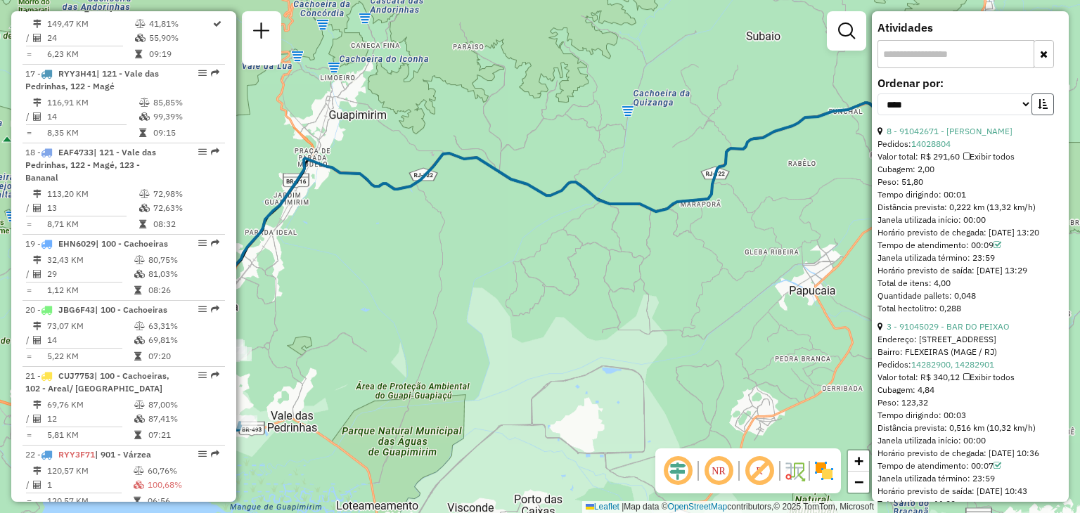
click at [1037, 115] on button "button" at bounding box center [1042, 104] width 22 height 22
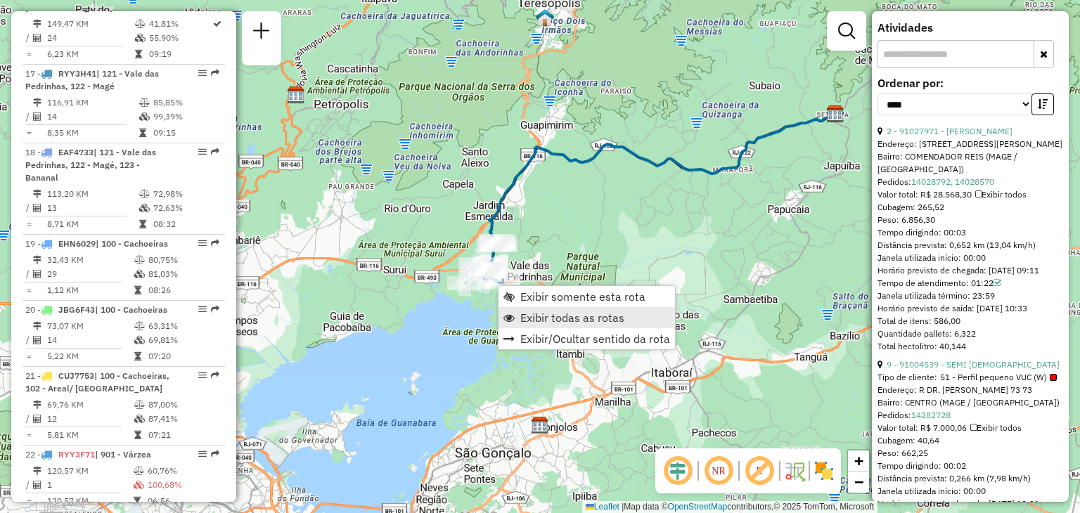
click at [526, 321] on span "Exibir todas as rotas" at bounding box center [572, 317] width 104 height 11
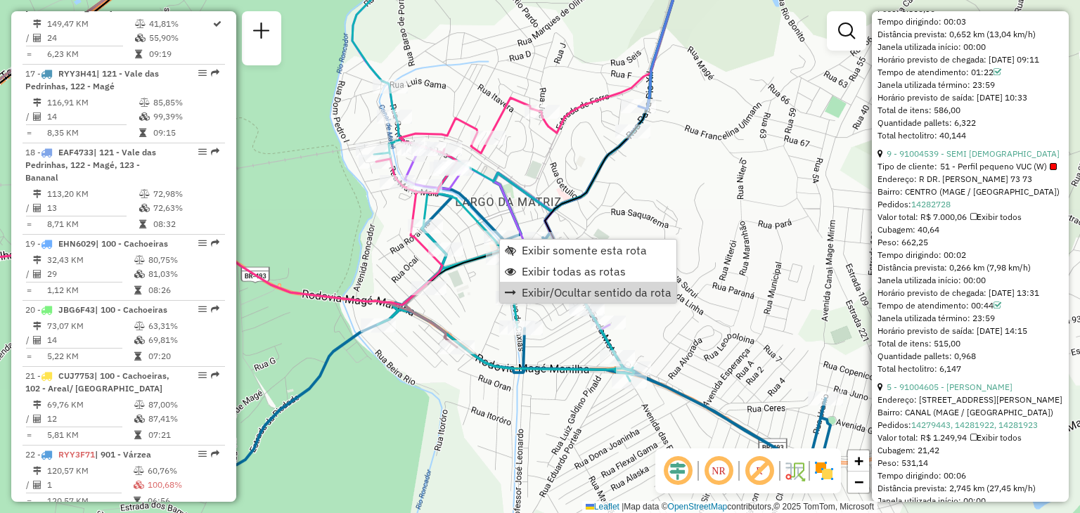
scroll to position [562, 0]
